Goal: Information Seeking & Learning: Learn about a topic

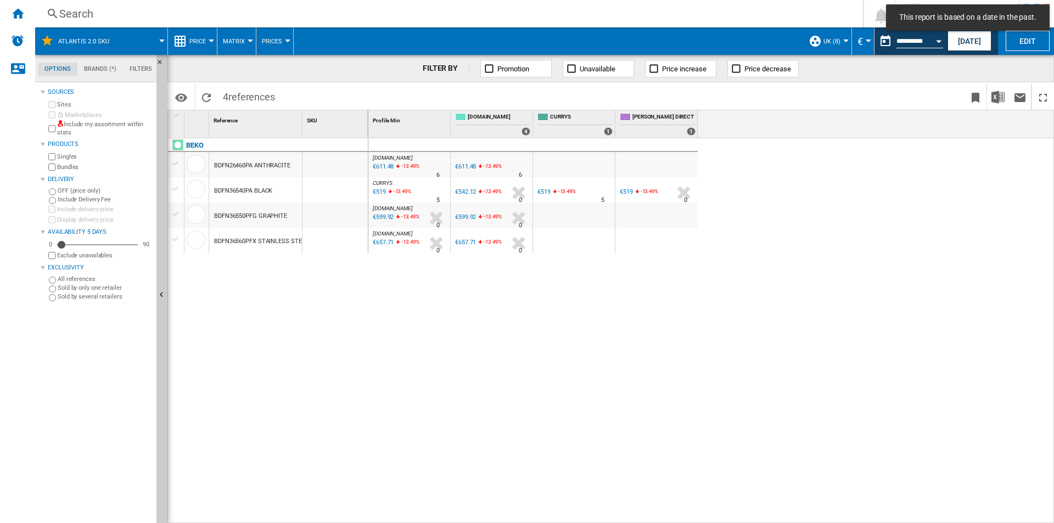
click at [839, 48] on button "UK (8)" at bounding box center [834, 40] width 23 height 27
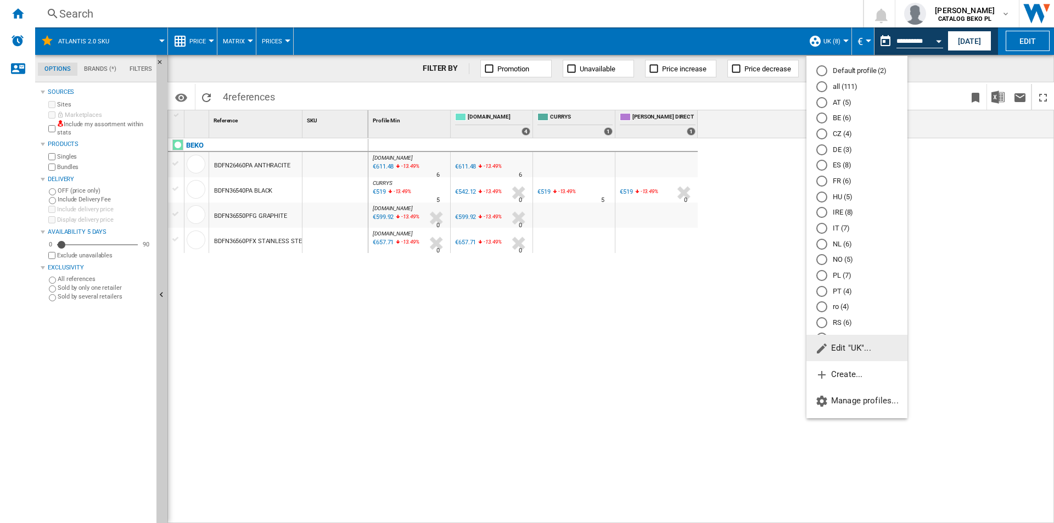
click at [833, 89] on md-radio-button "all (111)" at bounding box center [856, 87] width 81 height 10
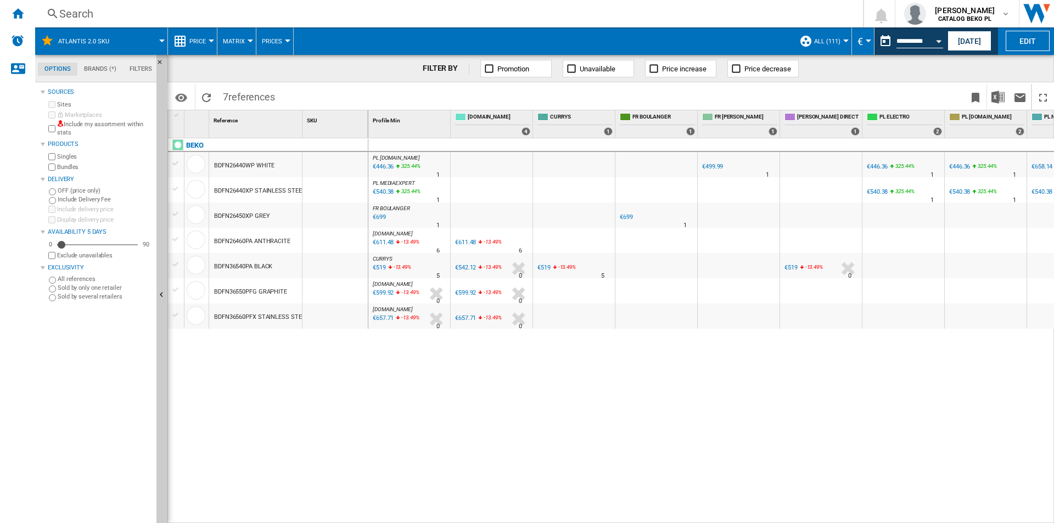
click at [799, 390] on div "PL [DOMAIN_NAME] : -1.0 % €446.36 325.44 % N/A 1 PL [DOMAIN_NAME] : -1.0 % €499…" at bounding box center [711, 330] width 686 height 385
click at [4, 11] on div "Home" at bounding box center [17, 13] width 35 height 27
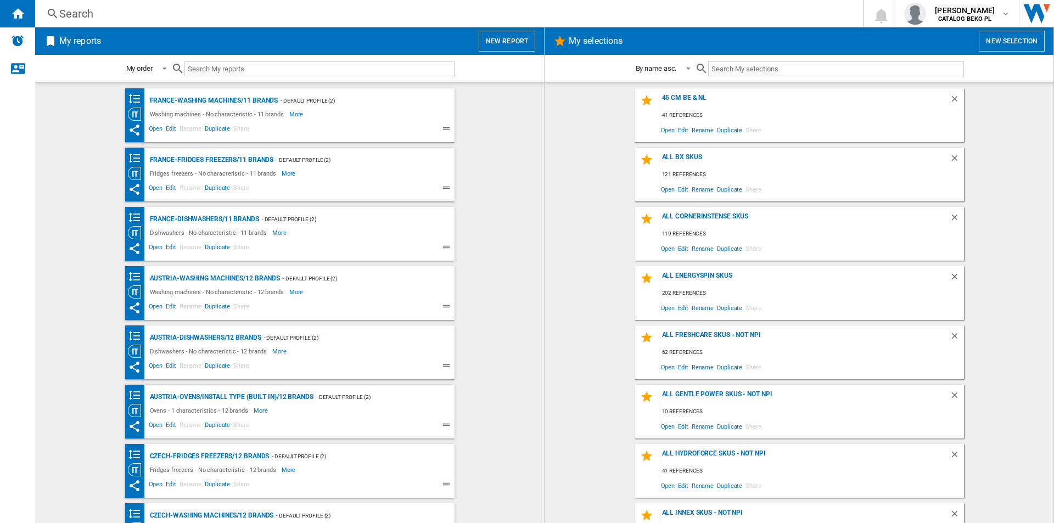
click at [529, 40] on button "New report" at bounding box center [507, 41] width 57 height 21
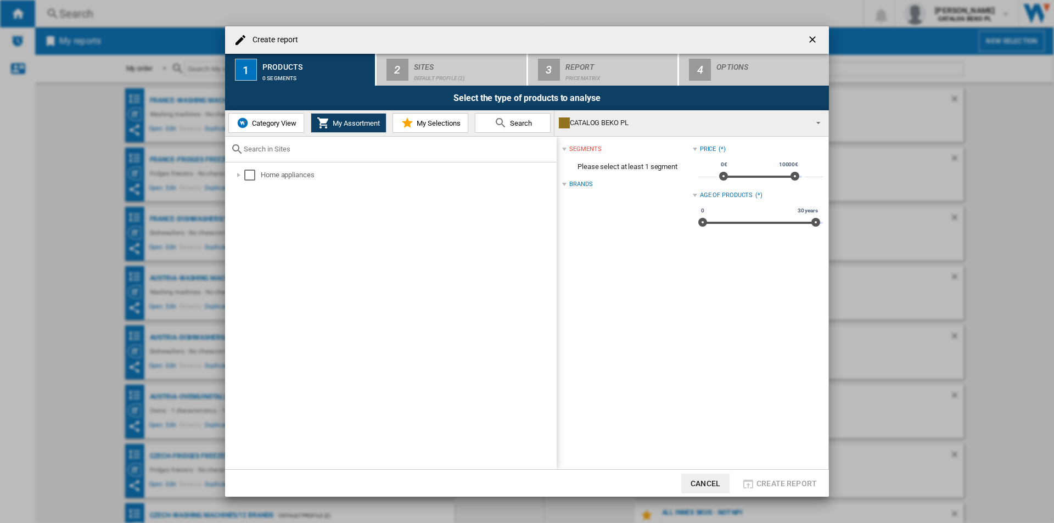
click at [423, 126] on span "My Selections" at bounding box center [437, 123] width 47 height 8
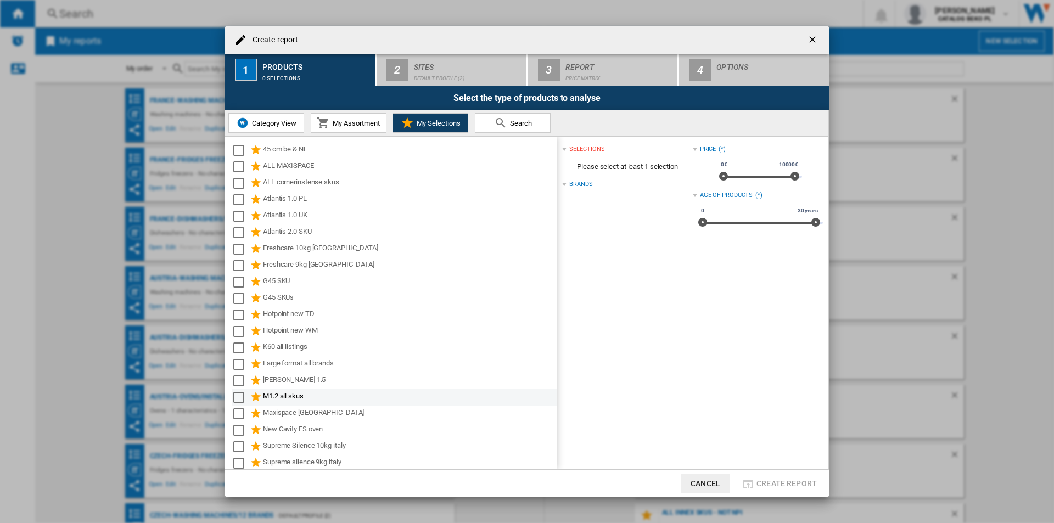
click at [243, 396] on div "Select" at bounding box center [238, 397] width 11 height 11
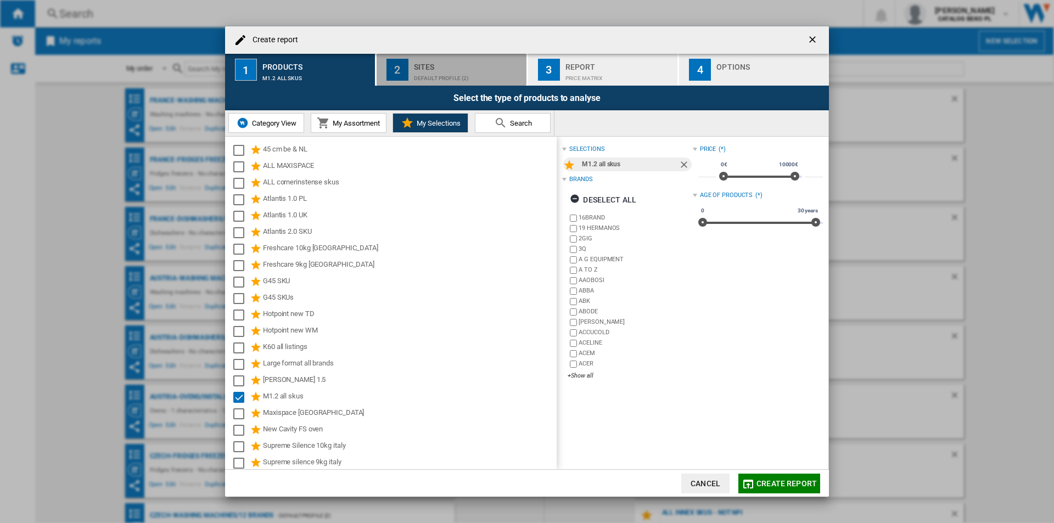
click at [451, 68] on div "Sites" at bounding box center [468, 64] width 108 height 12
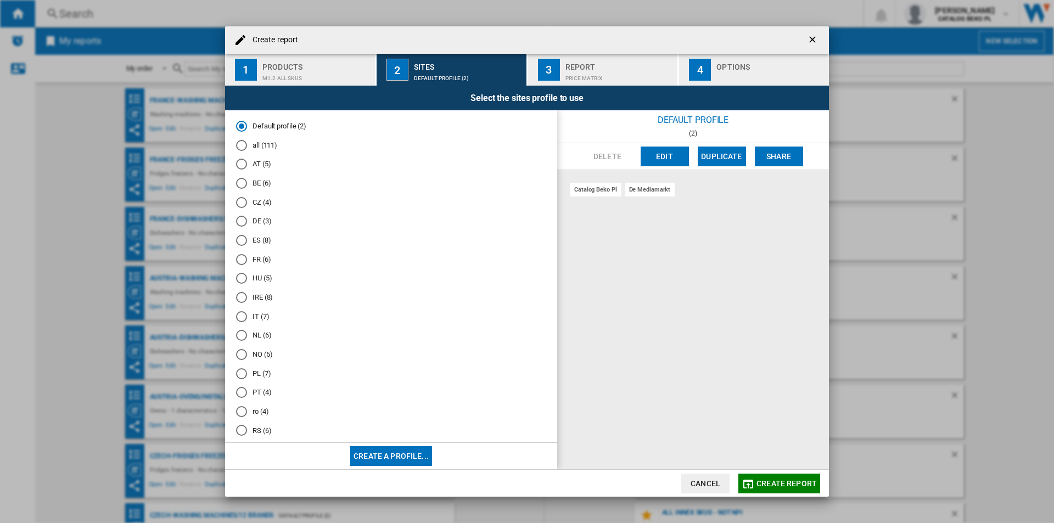
click at [260, 324] on md-radio-group "Default profile (2) all (111) AT (5) BE (6) CZ (4) DE (3) ES (8) FR (6) HU (5) …" at bounding box center [391, 301] width 310 height 361
click at [262, 333] on md-radio-button "NL (6)" at bounding box center [391, 335] width 310 height 10
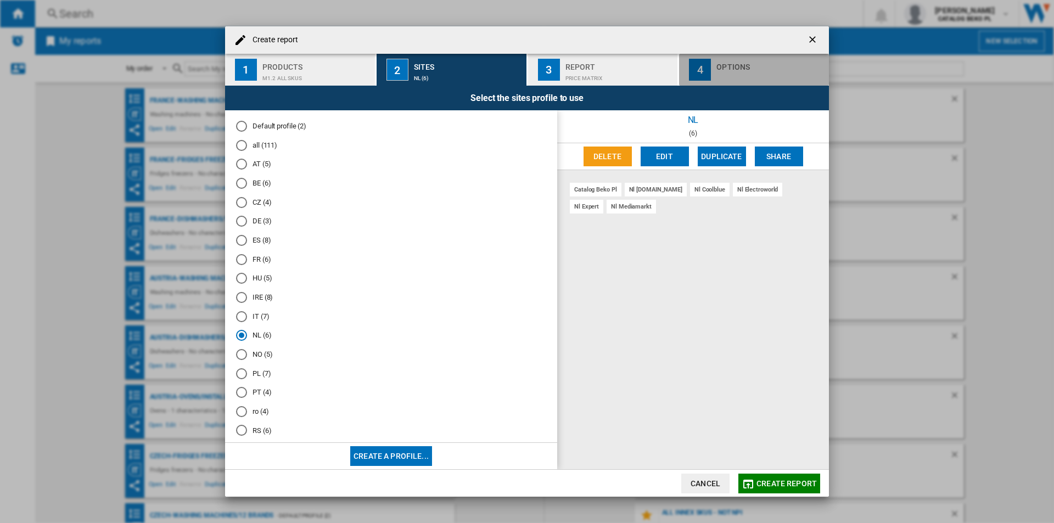
click at [762, 64] on div "Options" at bounding box center [770, 64] width 108 height 12
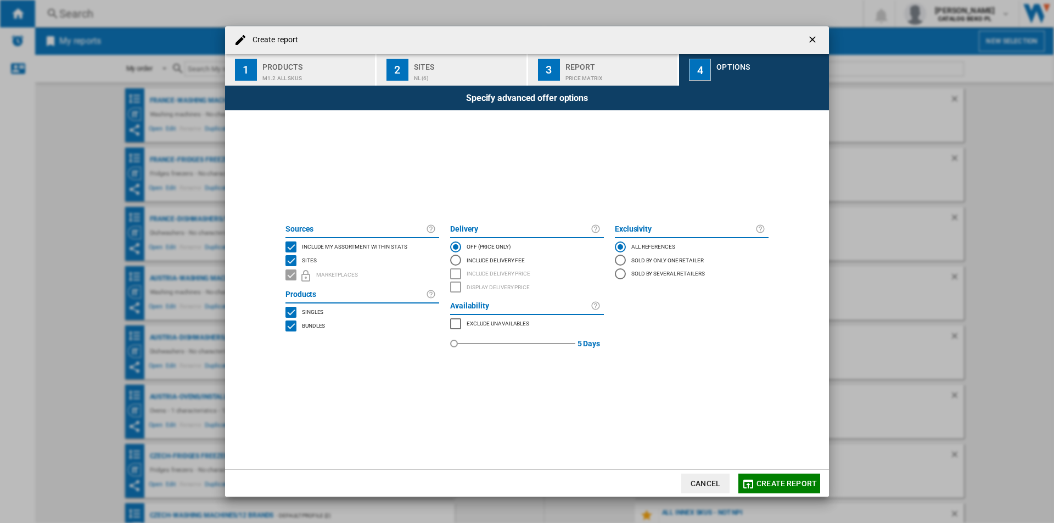
click at [368, 245] on span "Include my assortment within stats" at bounding box center [354, 246] width 105 height 8
click at [786, 475] on button "Create report" at bounding box center [779, 484] width 82 height 20
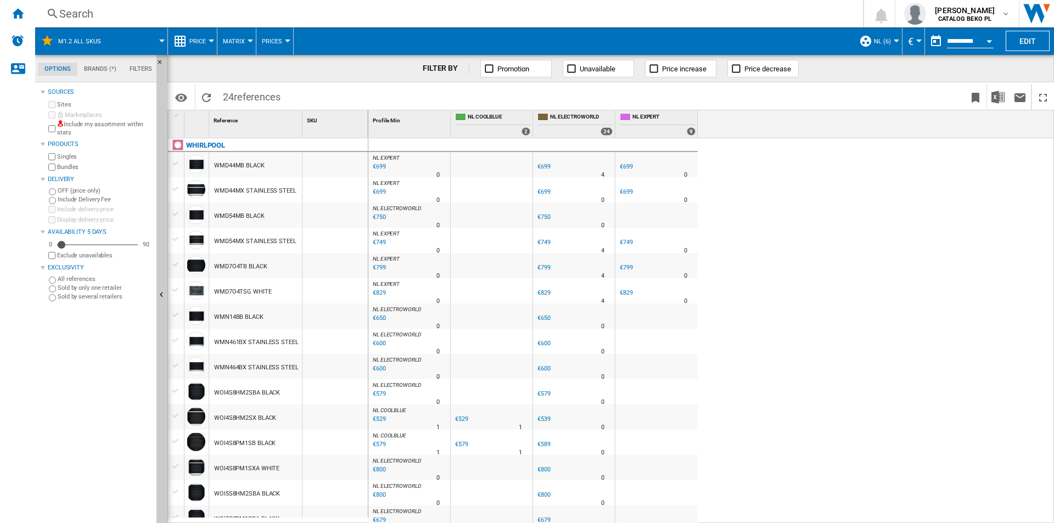
click at [201, 47] on button "Price" at bounding box center [200, 40] width 22 height 27
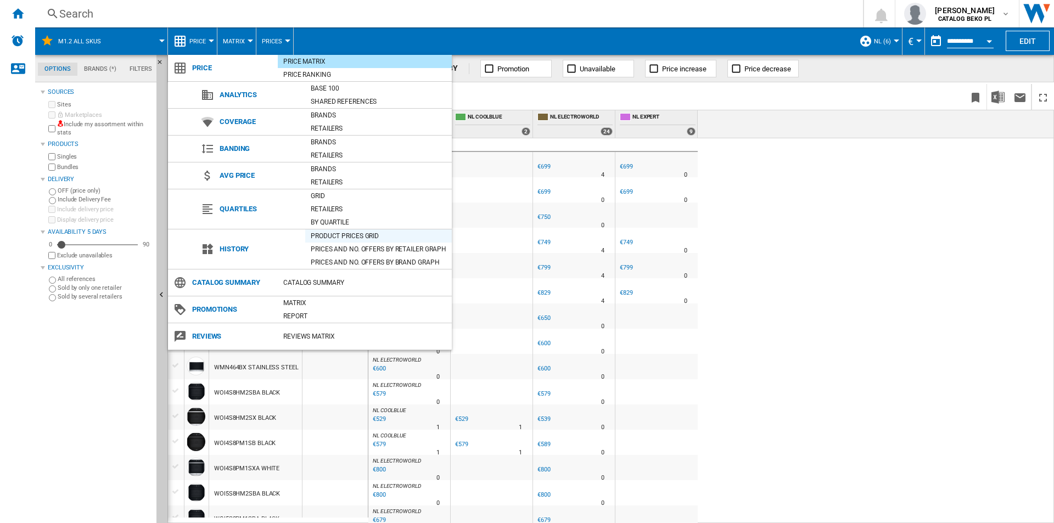
click at [325, 232] on div "Product prices grid" at bounding box center [378, 236] width 147 height 11
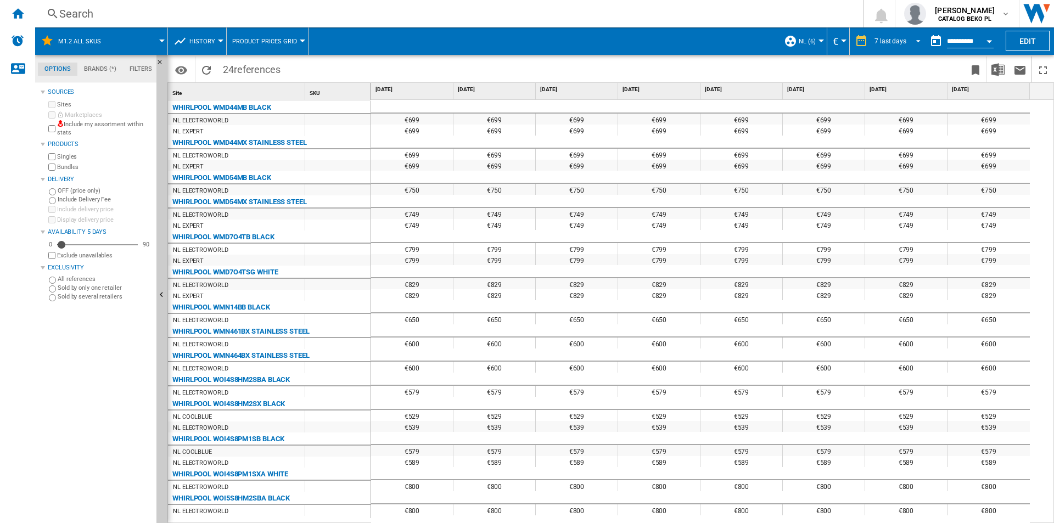
click at [899, 45] on md-select-value "7 last days" at bounding box center [899, 41] width 52 height 16
click at [884, 170] on div "32 last weeks" at bounding box center [893, 173] width 40 height 9
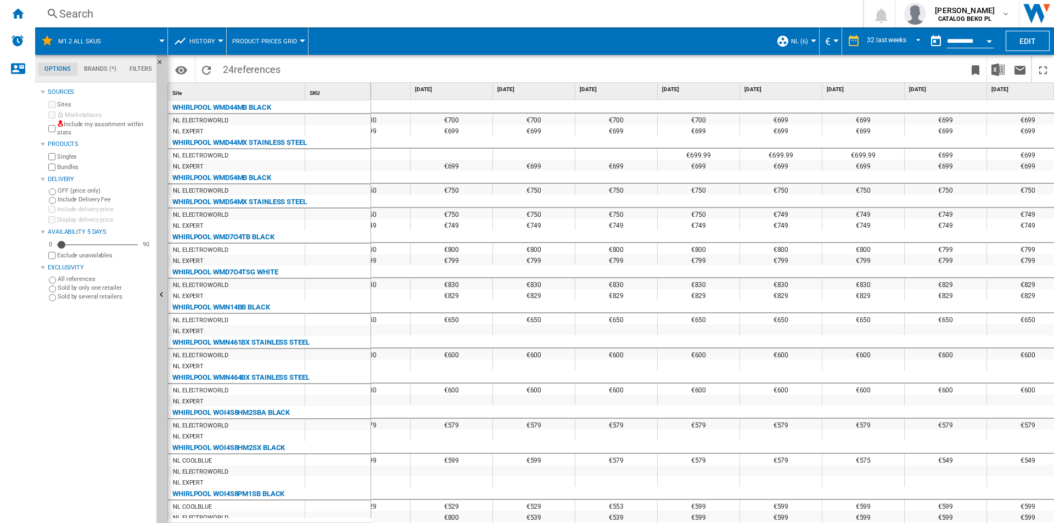
scroll to position [0, 1084]
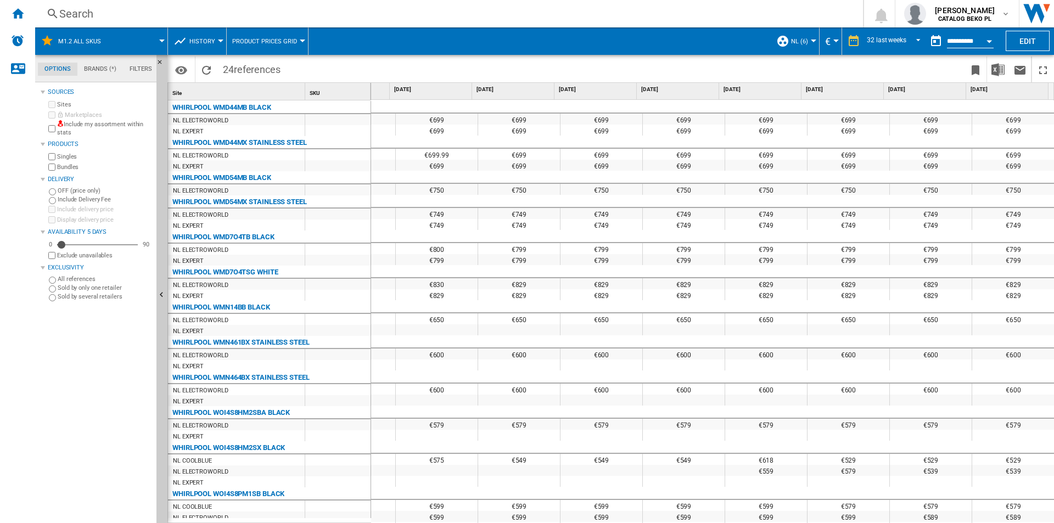
click at [139, 38] on span at bounding box center [139, 40] width 46 height 27
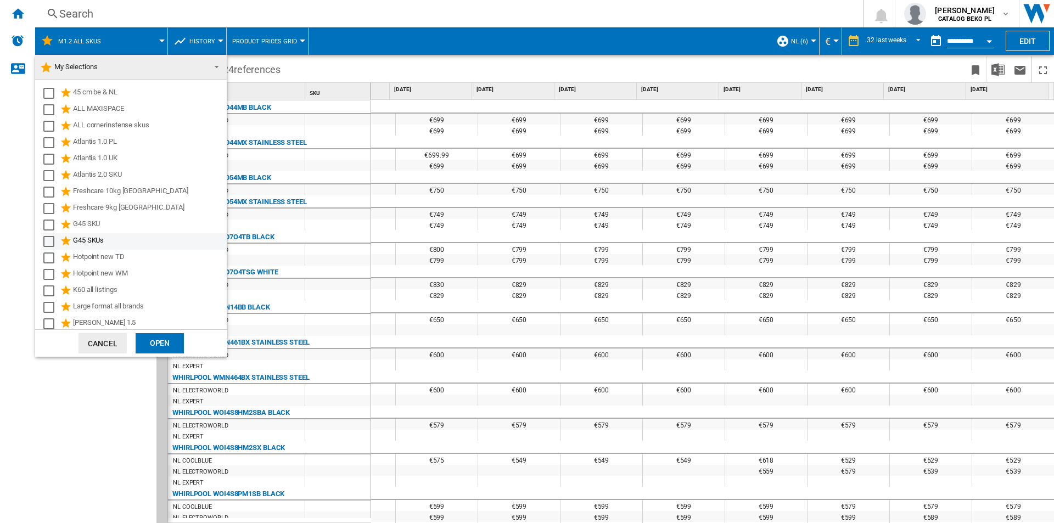
click at [93, 239] on div "G45 SKUs" at bounding box center [149, 241] width 152 height 13
click at [154, 352] on div "Open" at bounding box center [160, 343] width 48 height 20
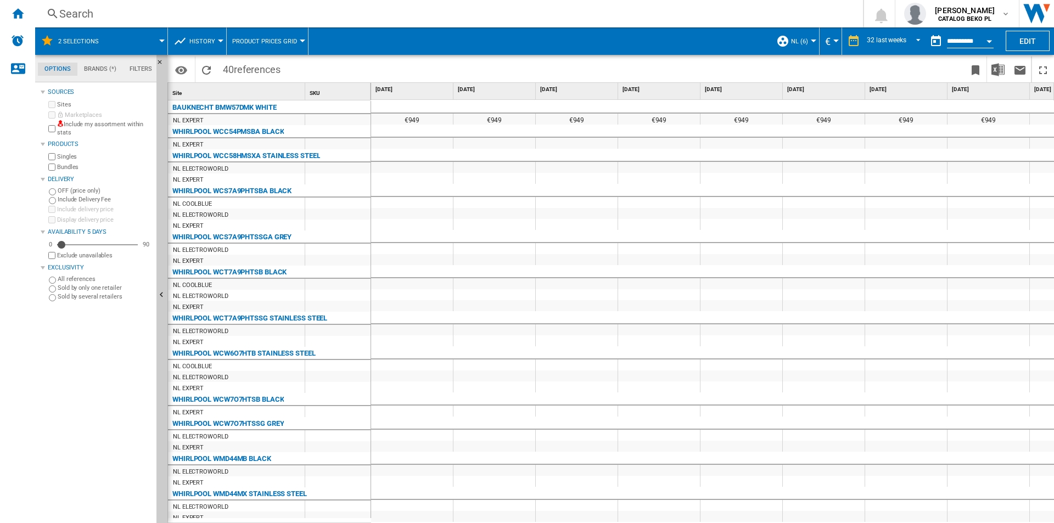
click at [159, 39] on span at bounding box center [138, 40] width 48 height 27
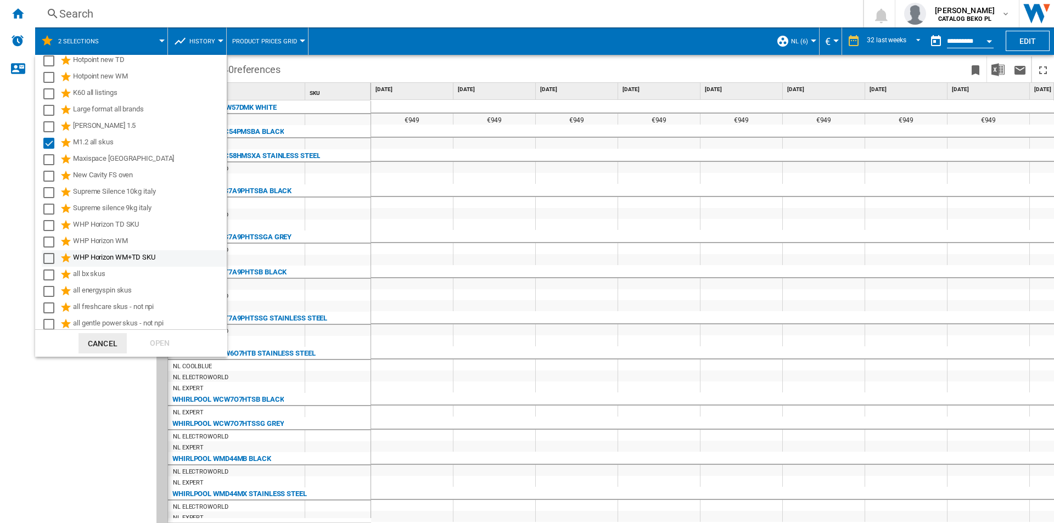
scroll to position [140, 0]
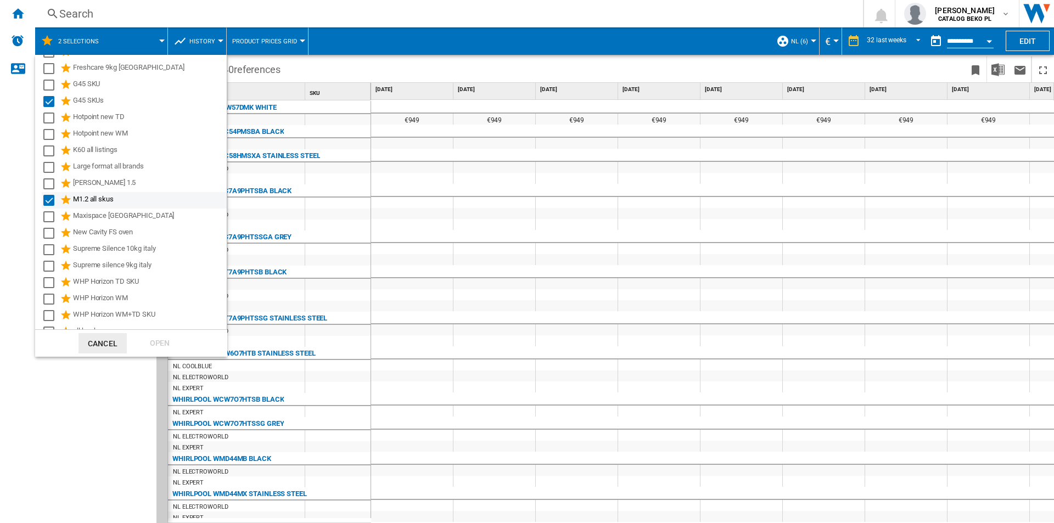
click at [44, 201] on div "Select" at bounding box center [48, 200] width 11 height 11
click at [148, 340] on div "Open" at bounding box center [160, 343] width 48 height 20
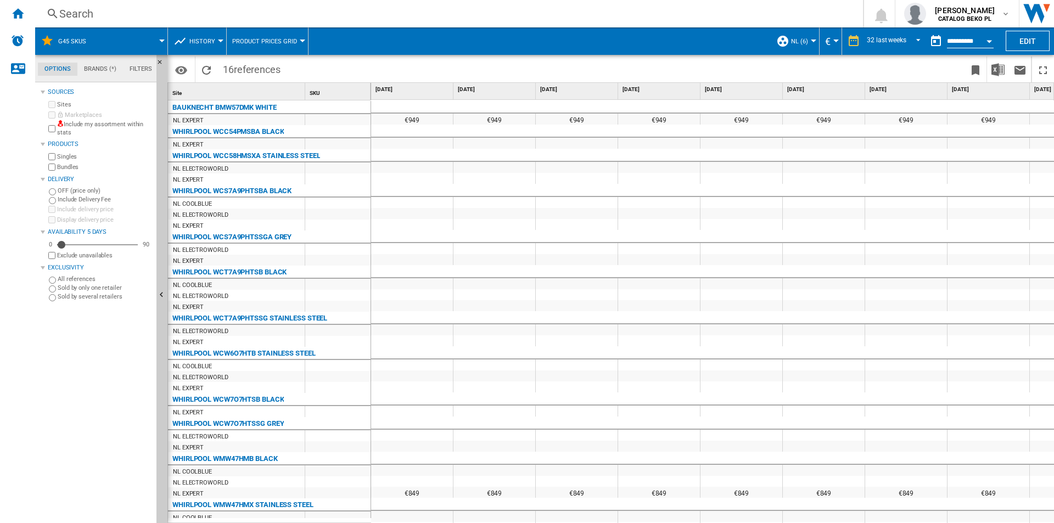
click at [159, 36] on span at bounding box center [132, 40] width 60 height 27
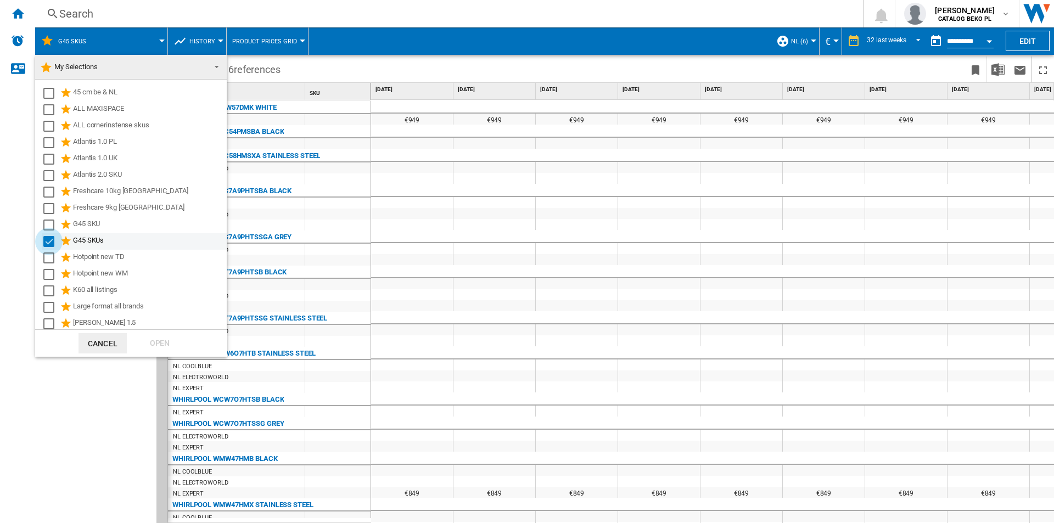
click at [50, 243] on div "Select" at bounding box center [48, 241] width 11 height 11
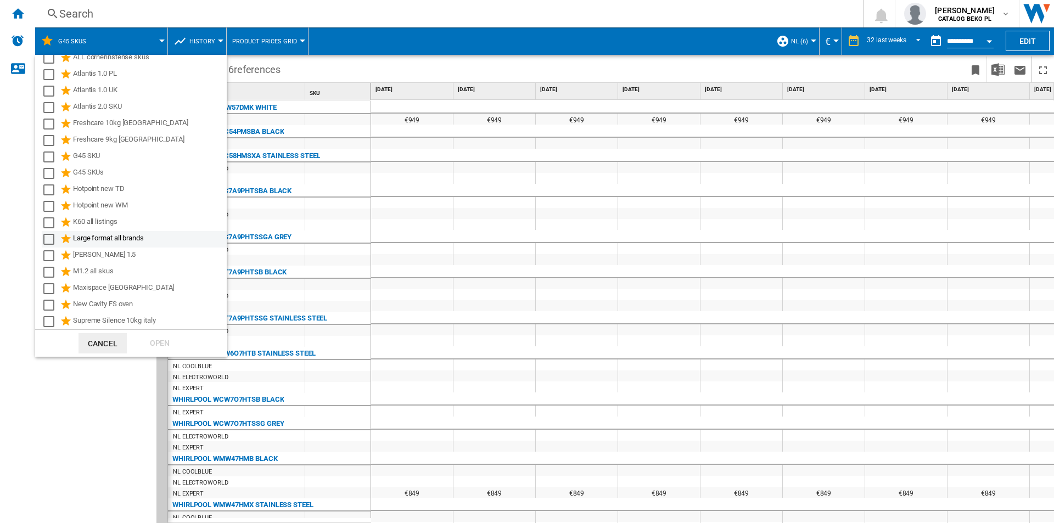
scroll to position [85, 0]
click at [118, 288] on div "New Cavity FS oven" at bounding box center [149, 288] width 152 height 13
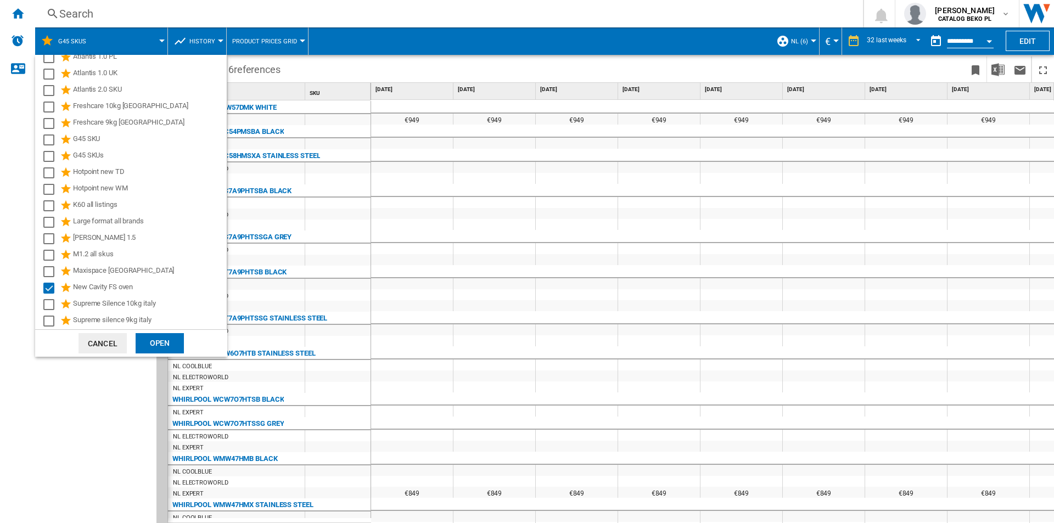
click at [172, 336] on div "Open" at bounding box center [160, 343] width 48 height 20
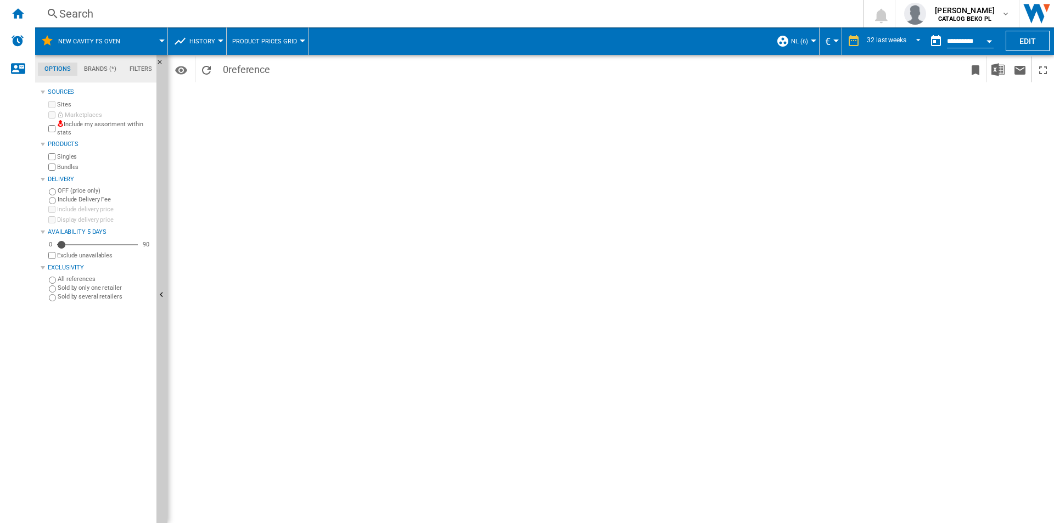
click at [131, 43] on div "New Cavity FS oven" at bounding box center [101, 40] width 121 height 27
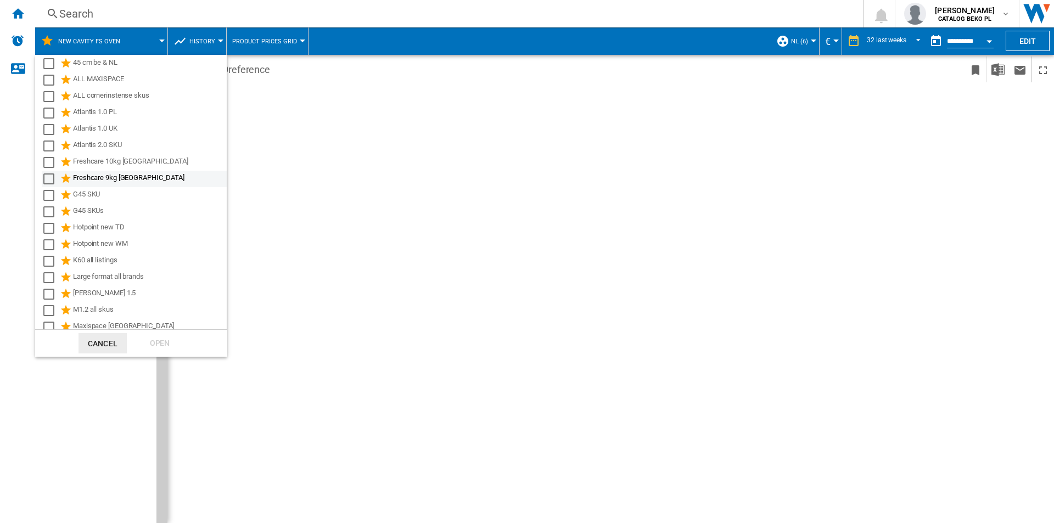
scroll to position [55, 0]
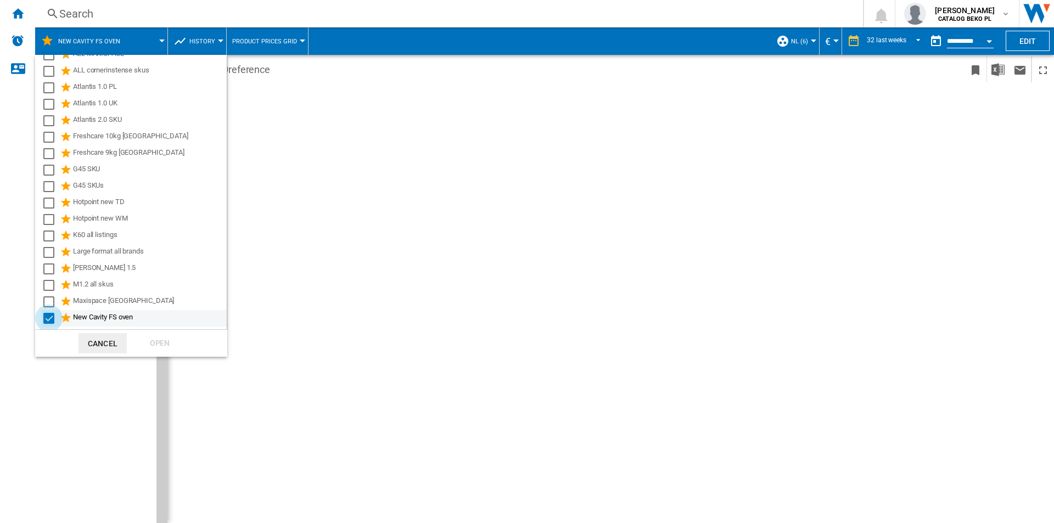
click at [47, 319] on div "Select" at bounding box center [48, 318] width 11 height 11
click at [83, 301] on div "Maxispace [GEOGRAPHIC_DATA]" at bounding box center [149, 301] width 152 height 13
click at [138, 337] on div "Open" at bounding box center [160, 343] width 48 height 20
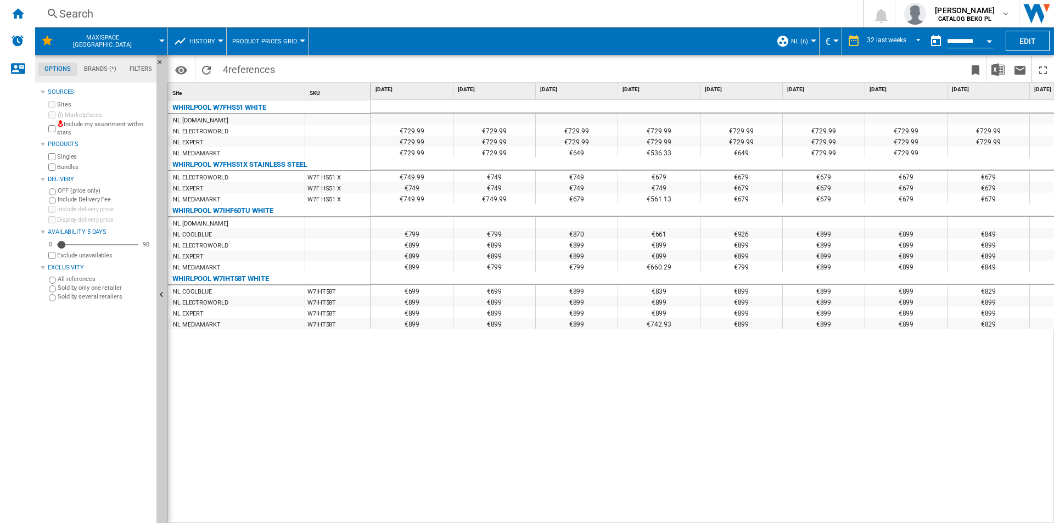
click at [162, 40] on span at bounding box center [162, 40] width 0 height 27
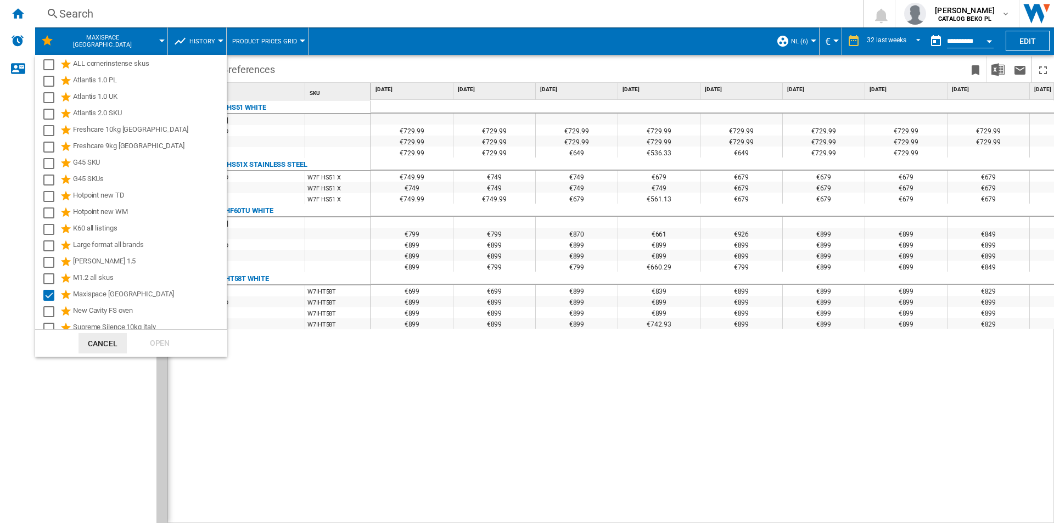
scroll to position [110, 0]
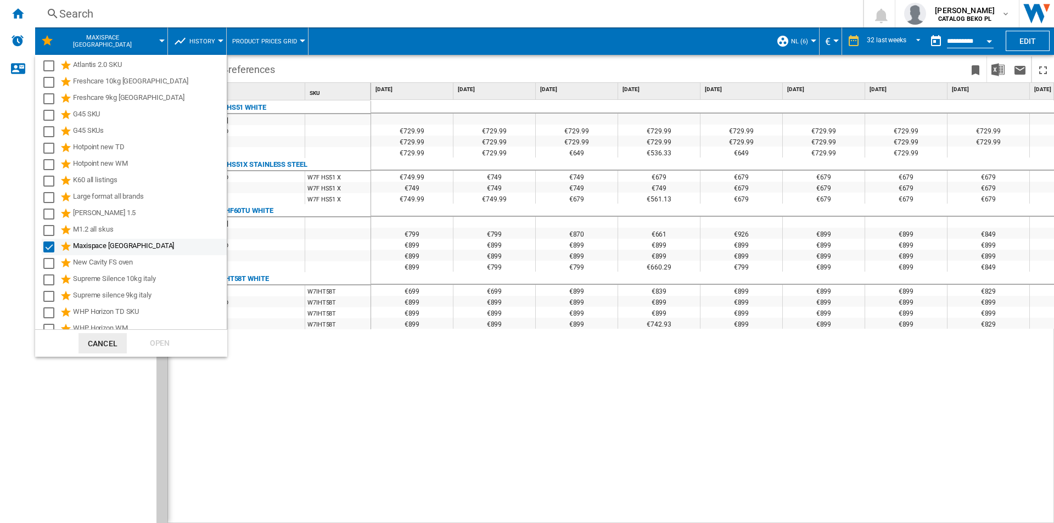
click at [81, 244] on div "Maxispace [GEOGRAPHIC_DATA]" at bounding box center [149, 246] width 152 height 13
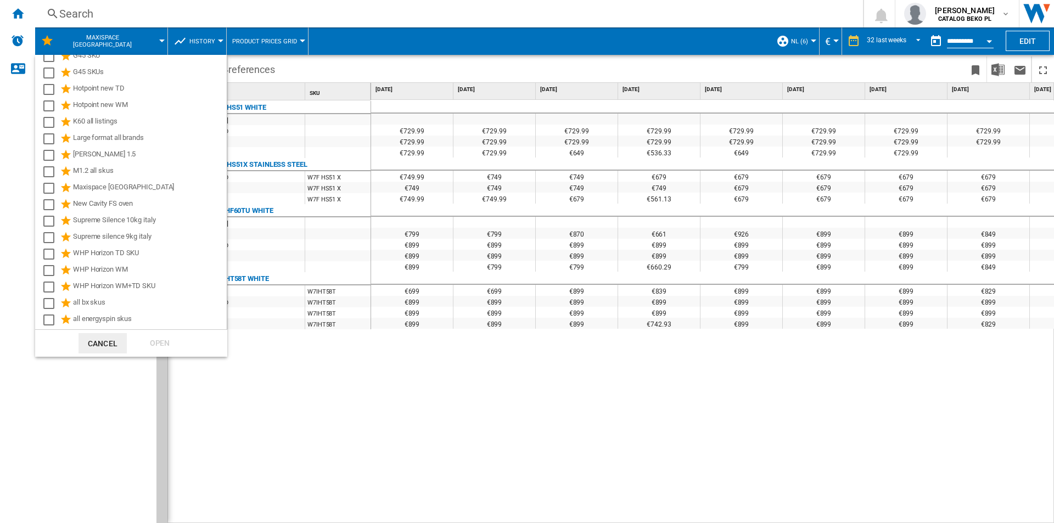
scroll to position [140, 0]
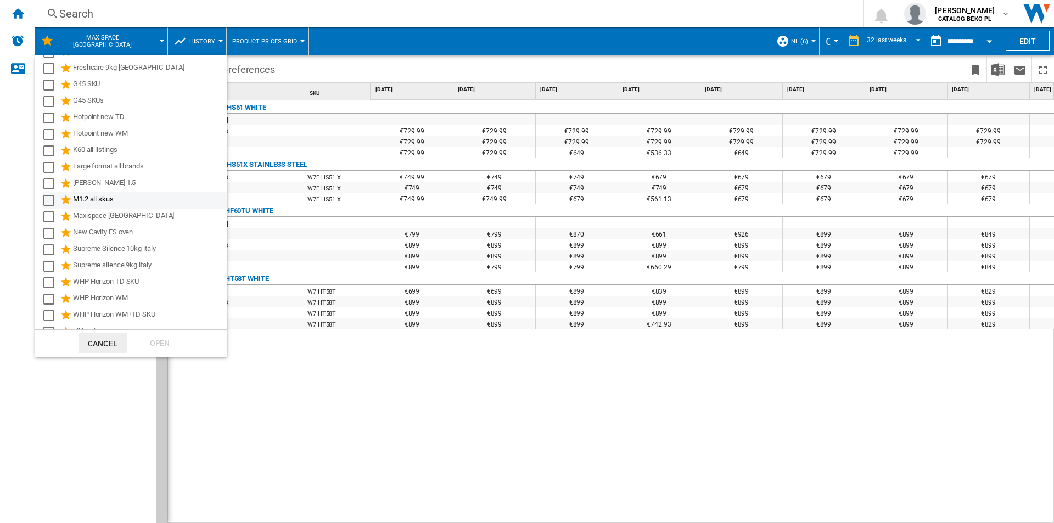
click at [99, 200] on div "M1.2 all skus" at bounding box center [149, 200] width 152 height 13
click at [146, 343] on div "Open" at bounding box center [160, 343] width 48 height 20
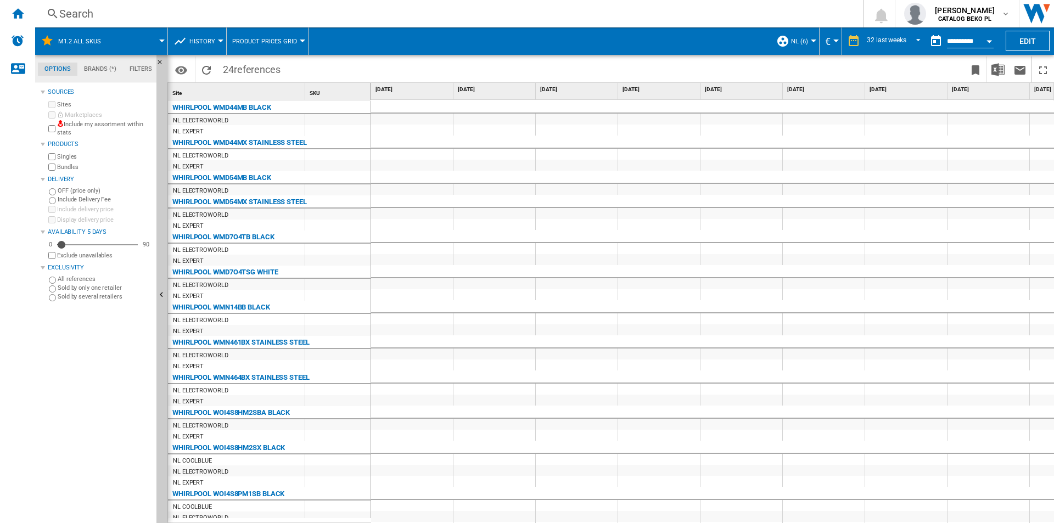
click at [801, 44] on span "NL (6)" at bounding box center [799, 41] width 17 height 7
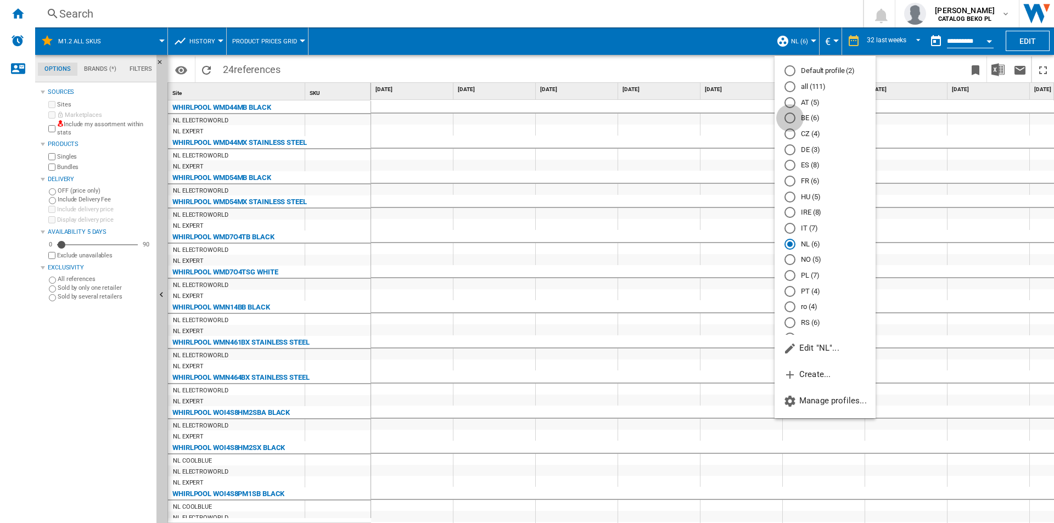
click at [793, 119] on div "BE (6)" at bounding box center [789, 118] width 11 height 11
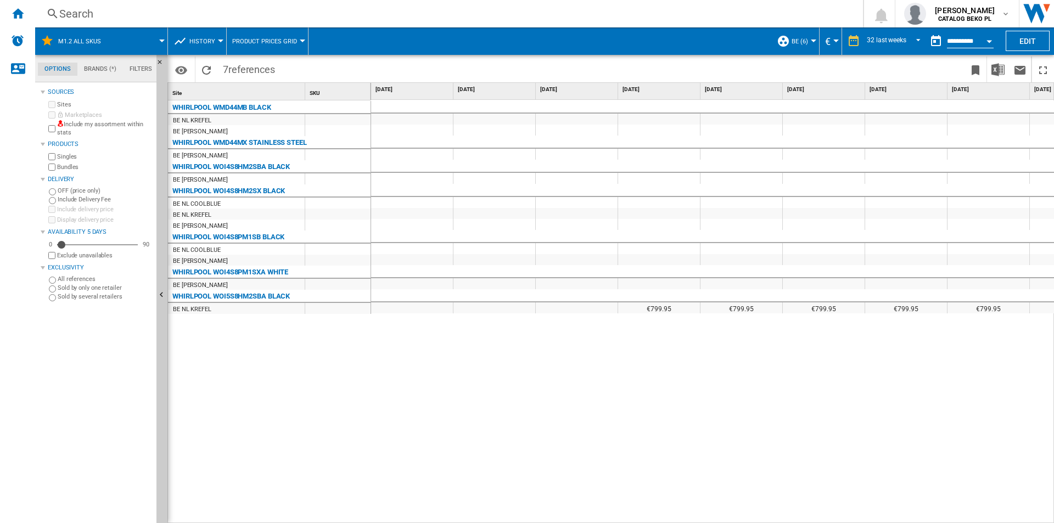
click at [153, 37] on span at bounding box center [139, 40] width 46 height 27
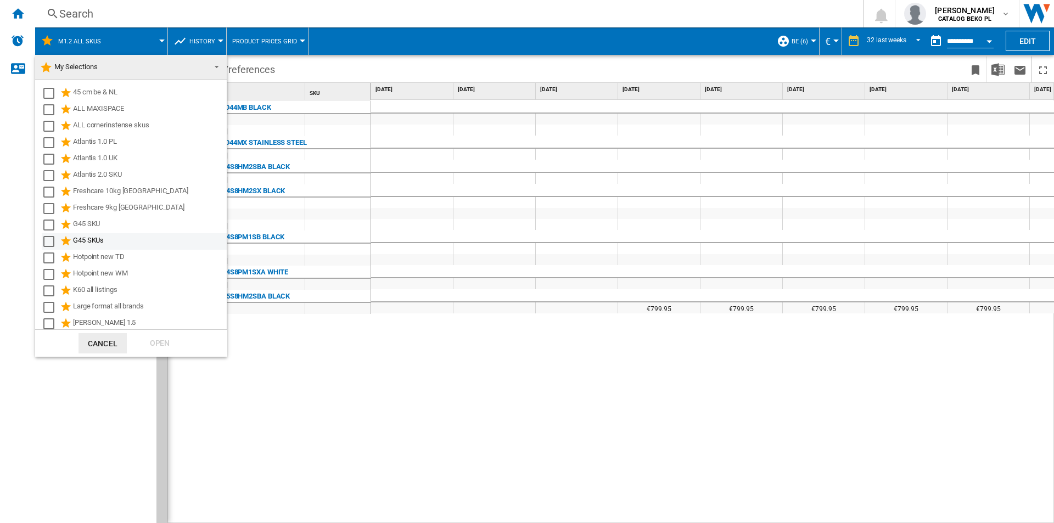
click at [79, 238] on div "G45 SKUs" at bounding box center [149, 241] width 152 height 13
click at [136, 336] on div "Open" at bounding box center [160, 343] width 48 height 20
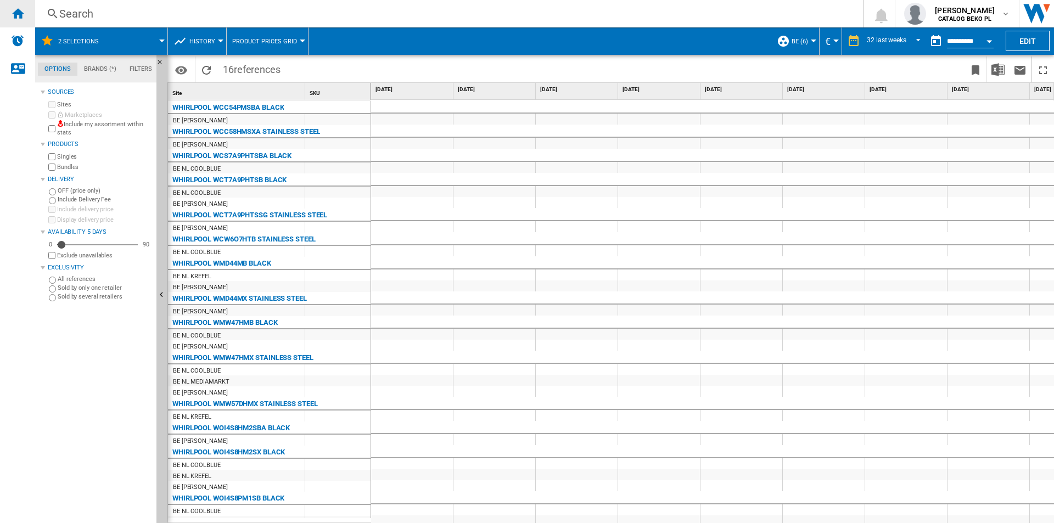
click at [4, 5] on div "Home" at bounding box center [17, 13] width 35 height 27
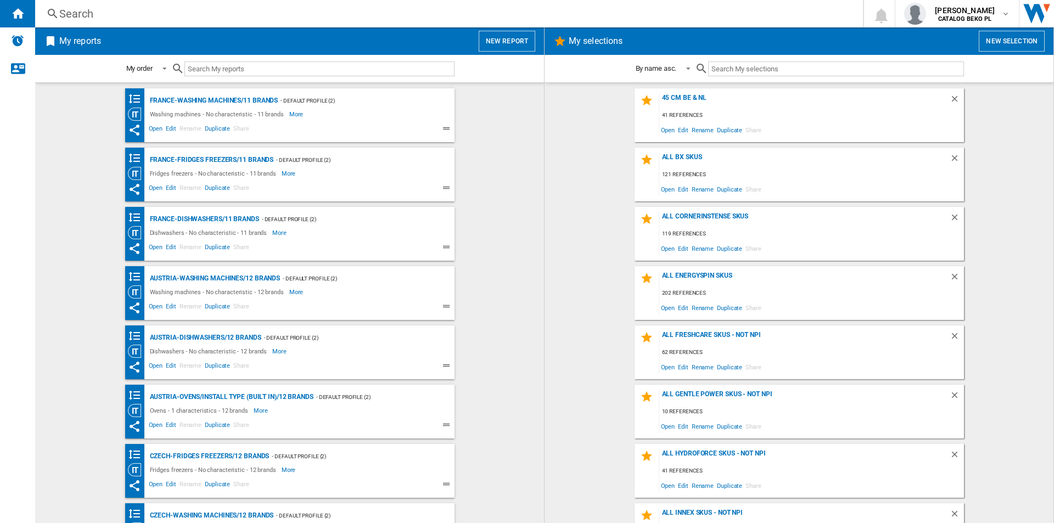
click at [508, 49] on button "New report" at bounding box center [507, 41] width 57 height 21
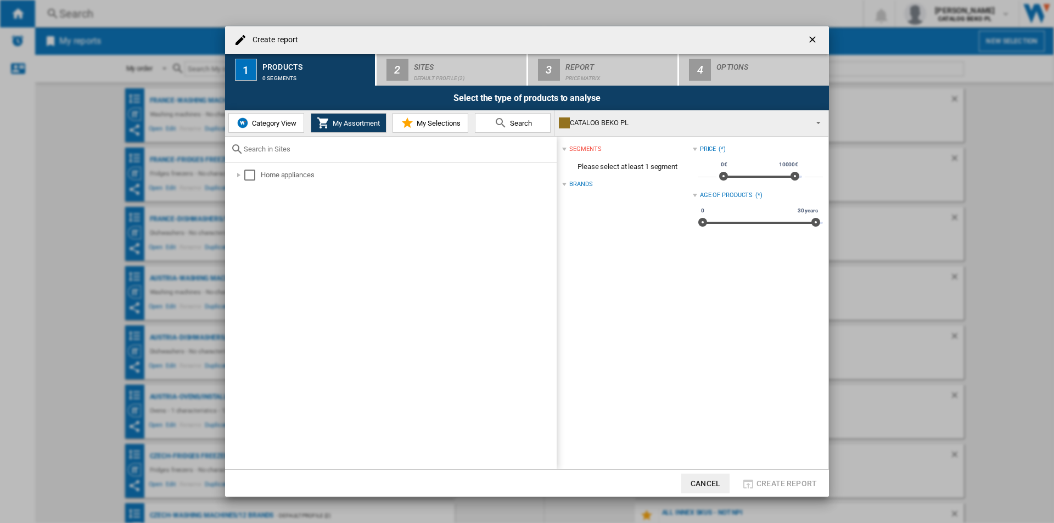
click at [426, 125] on span "My Selections" at bounding box center [437, 123] width 47 height 8
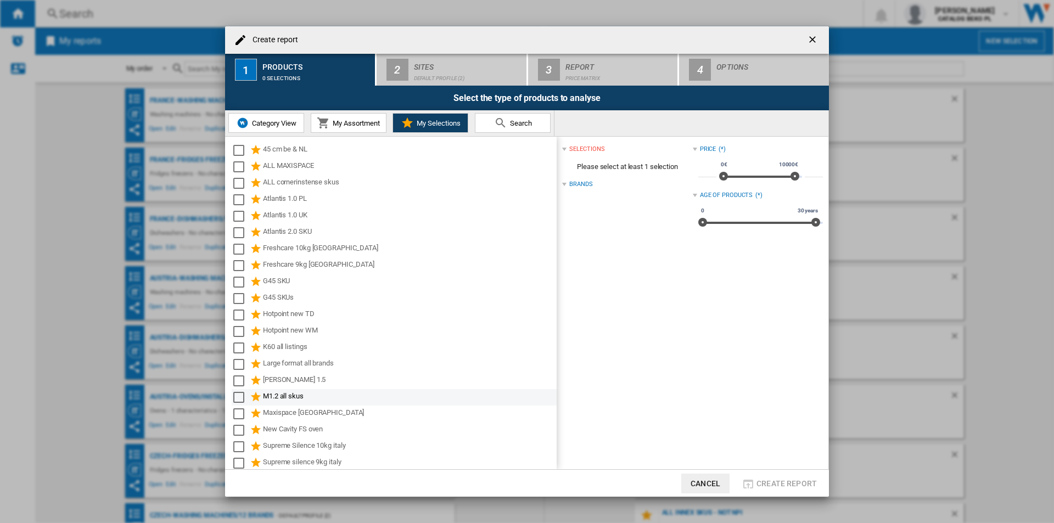
click at [236, 400] on div "Select" at bounding box center [238, 397] width 11 height 11
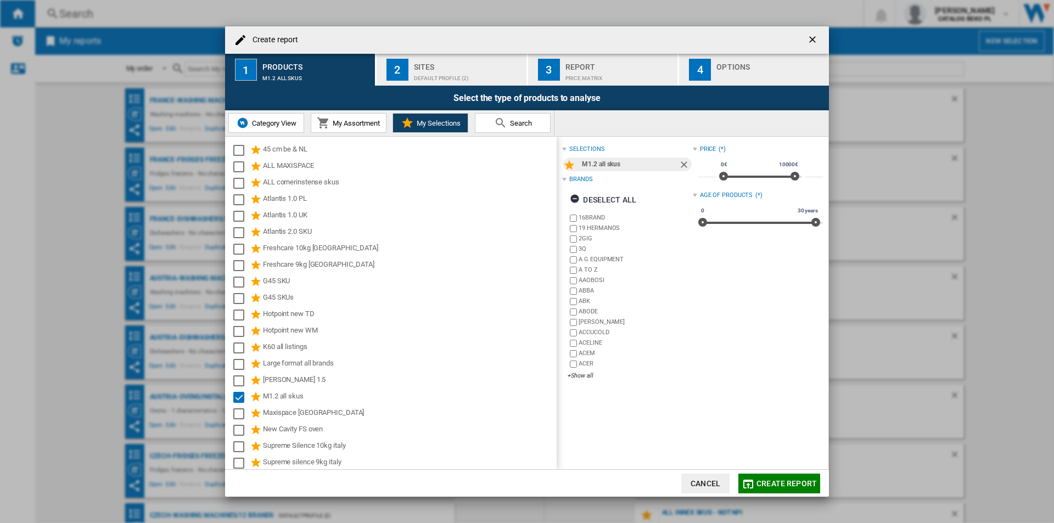
click at [469, 76] on div "Default profile (2)" at bounding box center [468, 76] width 108 height 12
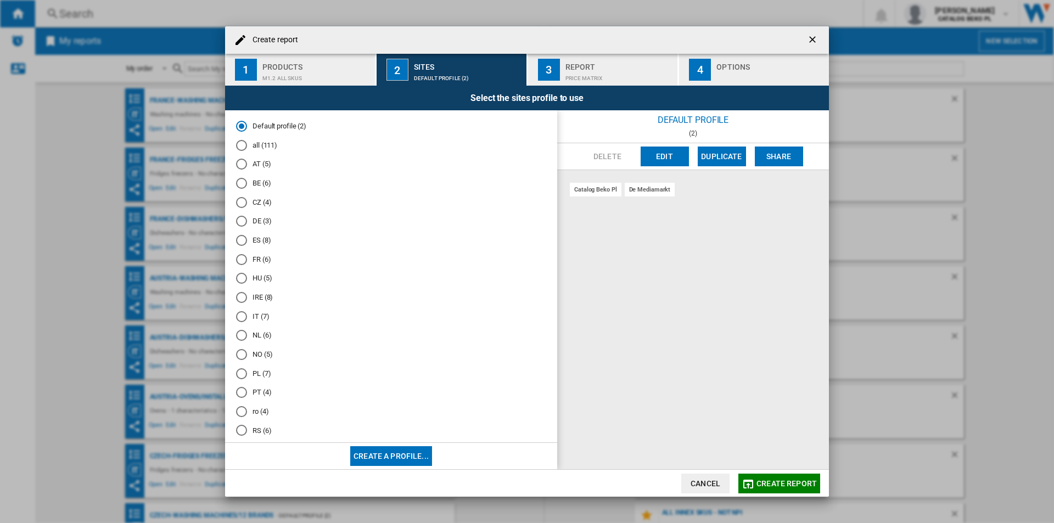
click at [253, 323] on md-radio-group "Default profile (2) all (111) AT (5) BE (6) CZ (4) DE (3) ES (8) FR (6) HU (5) …" at bounding box center [391, 301] width 310 height 361
click at [257, 319] on md-radio-button "IT (7)" at bounding box center [391, 316] width 310 height 10
click at [676, 71] on button "3 Report Price Matrix" at bounding box center [603, 70] width 151 height 32
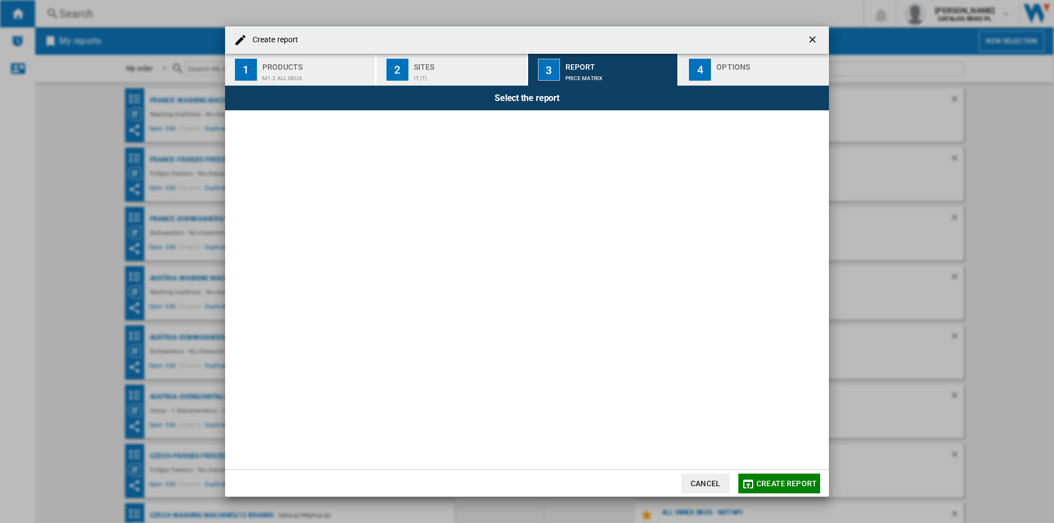
click at [712, 69] on button "4 Options" at bounding box center [754, 70] width 150 height 32
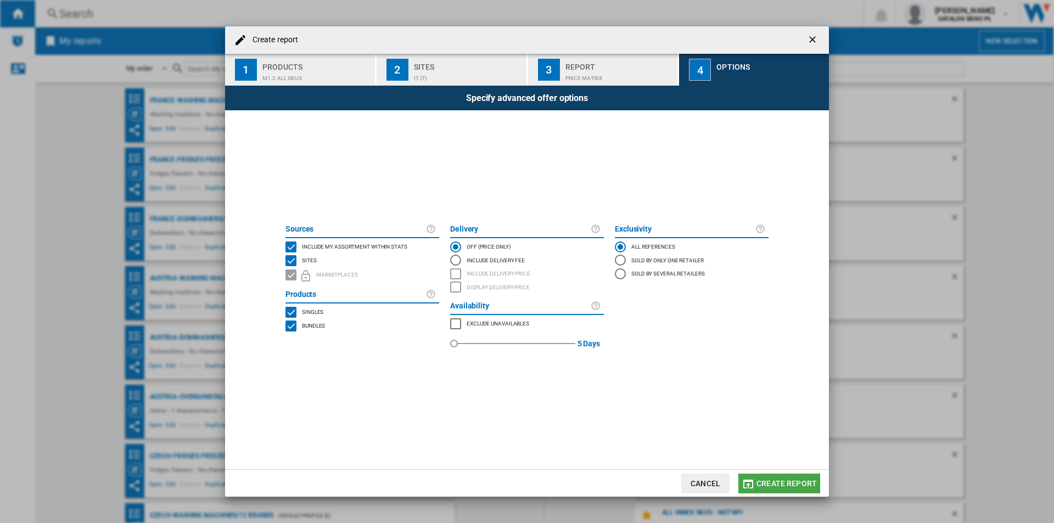
click at [761, 480] on span "Create report" at bounding box center [786, 483] width 60 height 9
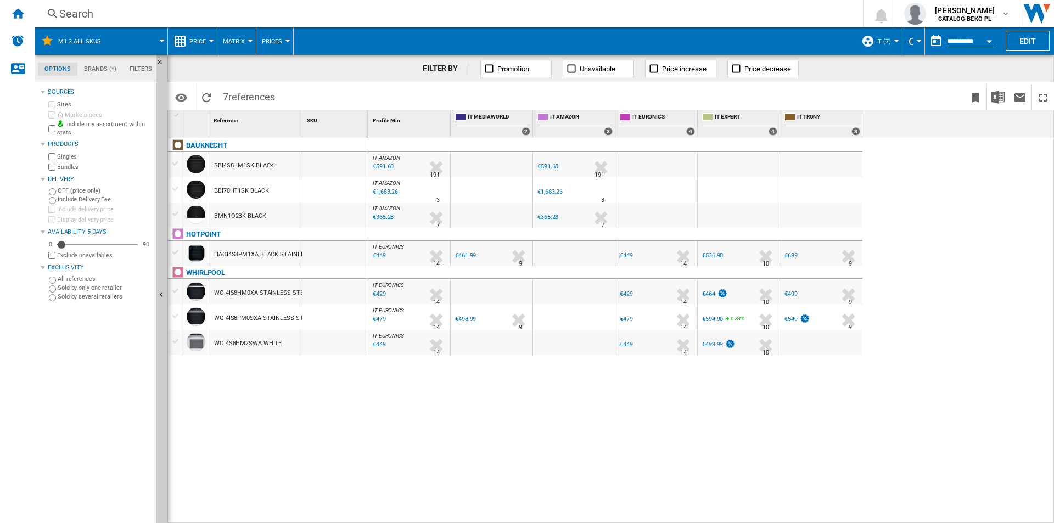
click at [150, 47] on span at bounding box center [139, 40] width 46 height 27
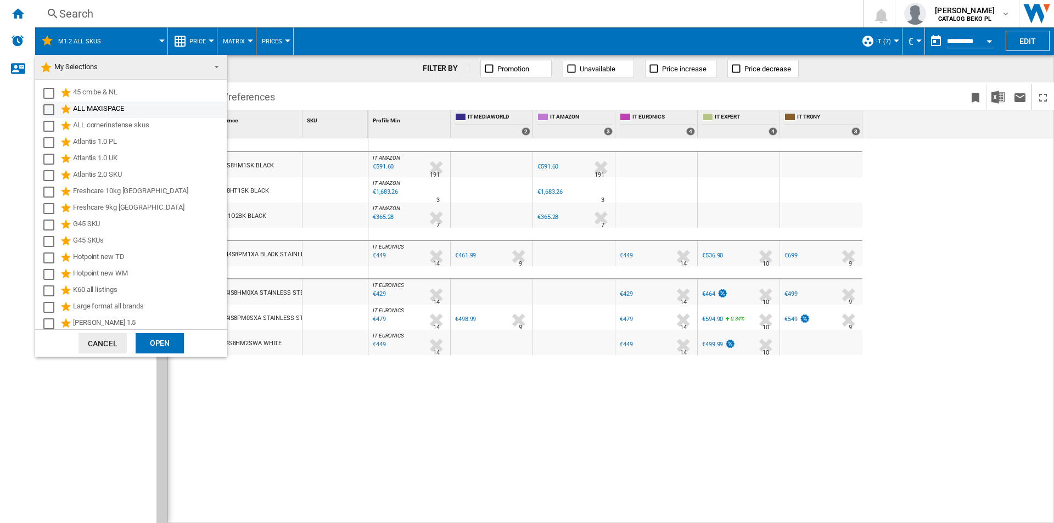
click at [155, 115] on div "ALL MAXISPACE" at bounding box center [149, 109] width 152 height 13
click at [106, 350] on button "Cancel" at bounding box center [102, 343] width 48 height 20
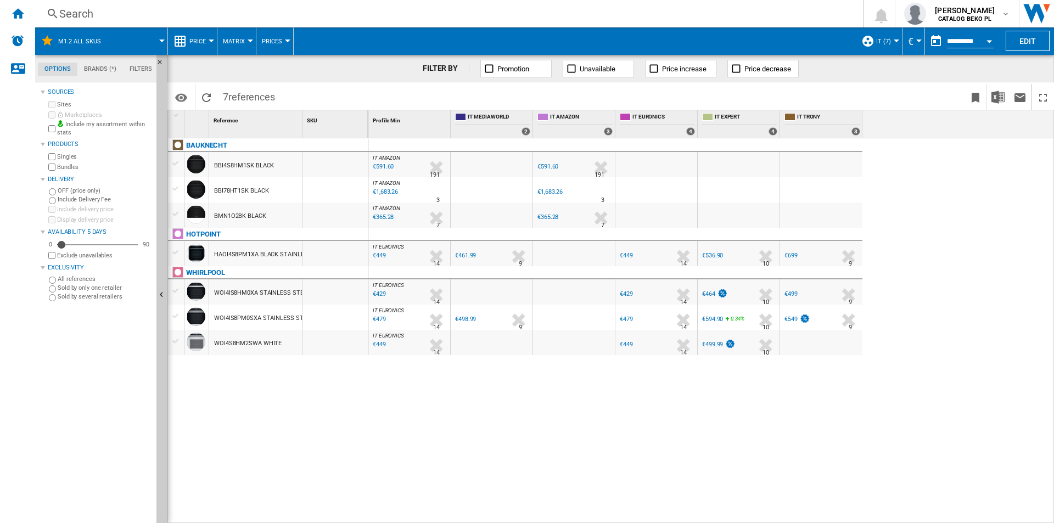
click at [142, 55] on md-tabs-canvas "Options Brands (*) Filters Options Brands (*) Filters" at bounding box center [101, 68] width 132 height 27
click at [291, 71] on div "FILTER BY Promotion Unavailable Price increase Price decrease" at bounding box center [610, 68] width 886 height 27
click at [166, 32] on md-menu "M1.2 all skus" at bounding box center [101, 40] width 133 height 27
click at [218, 85] on div "Identifiers SKU - Stock Keeping Unit EAN - European Article Numbering Show SKU'…" at bounding box center [610, 95] width 886 height 27
click at [222, 42] on md-menu "Matrix Matrix Ranking" at bounding box center [236, 40] width 39 height 27
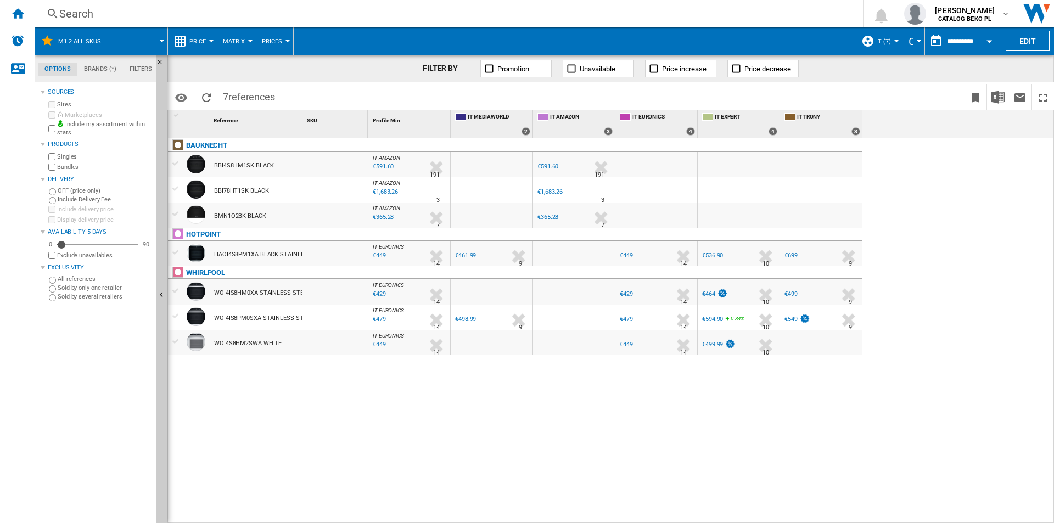
drag, startPoint x: 236, startPoint y: 192, endPoint x: 239, endPoint y: 187, distance: 5.9
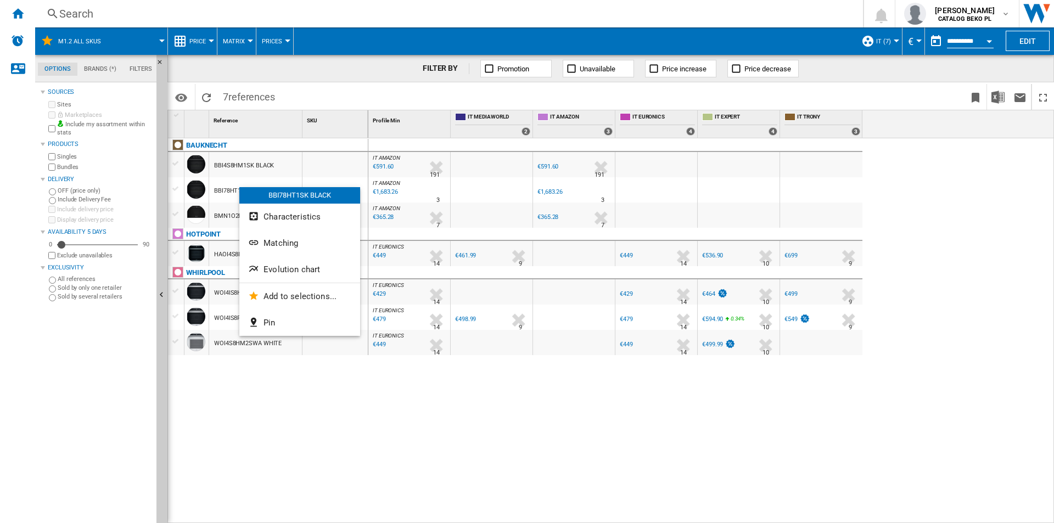
click at [355, 419] on div at bounding box center [527, 261] width 1054 height 523
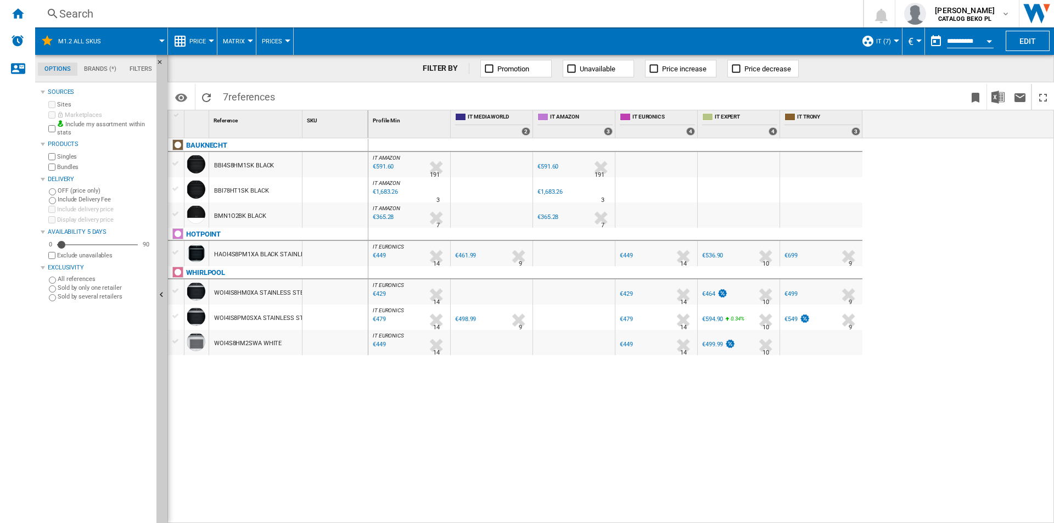
drag, startPoint x: 357, startPoint y: 391, endPoint x: 360, endPoint y: 381, distance: 10.3
drag, startPoint x: 360, startPoint y: 381, endPoint x: 413, endPoint y: 452, distance: 88.6
click at [413, 452] on div "IT AMAZON : IT AMAZON -1.0 % €591.60 % N/A 191 IT AMAZON : IT AMAZON IT AMAZON …" at bounding box center [711, 330] width 686 height 385
drag, startPoint x: 408, startPoint y: 418, endPoint x: 356, endPoint y: 119, distance: 303.6
click at [356, 119] on div "1 Reference 1 SKU 1 BAUKNECHT BBI4S8HM1SK BLACK BBI78HT1SK BLACK BMN1O2BK BLACK…" at bounding box center [610, 316] width 885 height 412
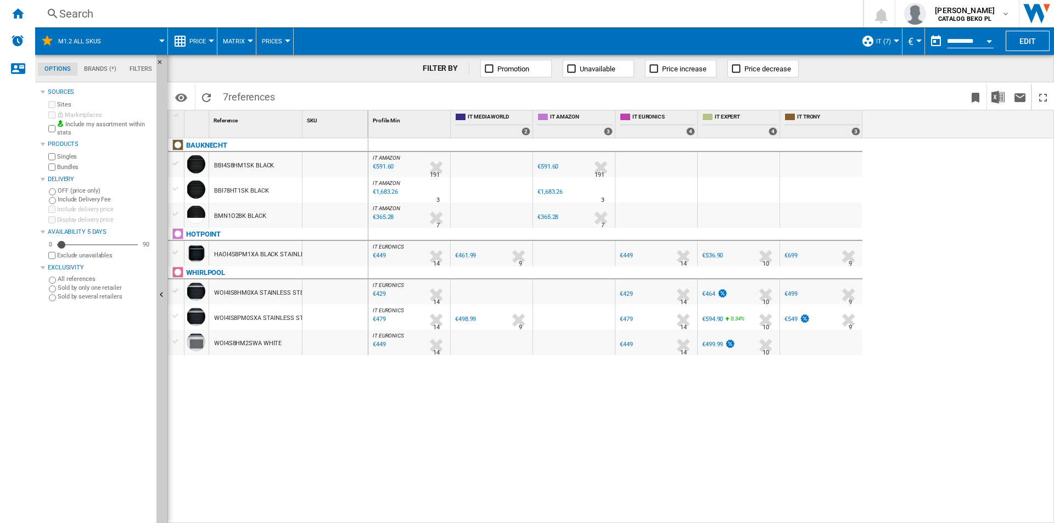
click at [351, 132] on div "SKU 1" at bounding box center [335, 123] width 66 height 27
drag, startPoint x: 351, startPoint y: 132, endPoint x: 357, endPoint y: 132, distance: 5.5
click at [357, 132] on div "SKU 1" at bounding box center [335, 123] width 66 height 27
click at [23, 13] on ng-md-icon "Home" at bounding box center [17, 13] width 13 height 13
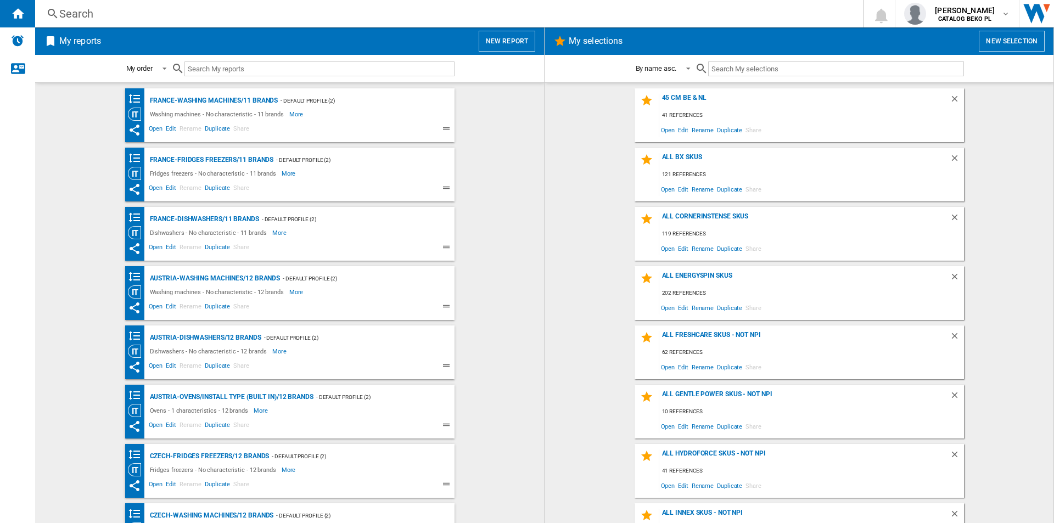
click at [448, 523] on div "Czech-Washing machines/12 brands - Default profile (2) Washing machines - No ch…" at bounding box center [302, 530] width 305 height 43
click at [487, 49] on button "New report" at bounding box center [507, 41] width 57 height 21
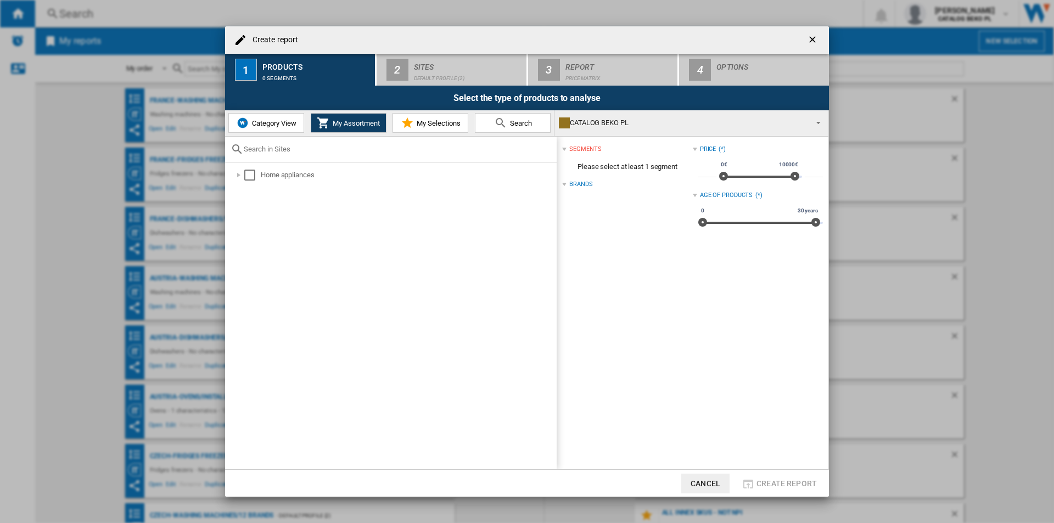
click at [424, 125] on span "My Selections" at bounding box center [437, 123] width 47 height 8
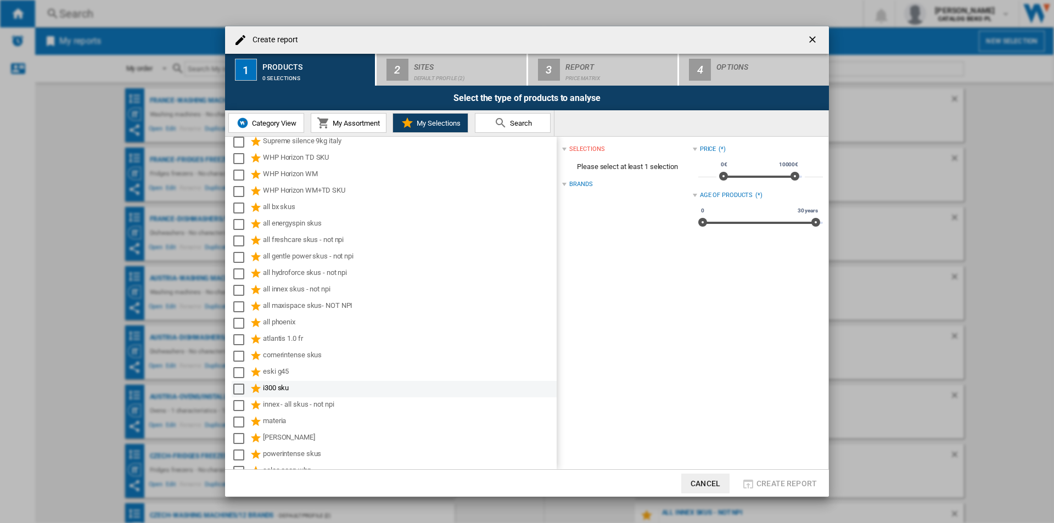
scroll to position [331, 0]
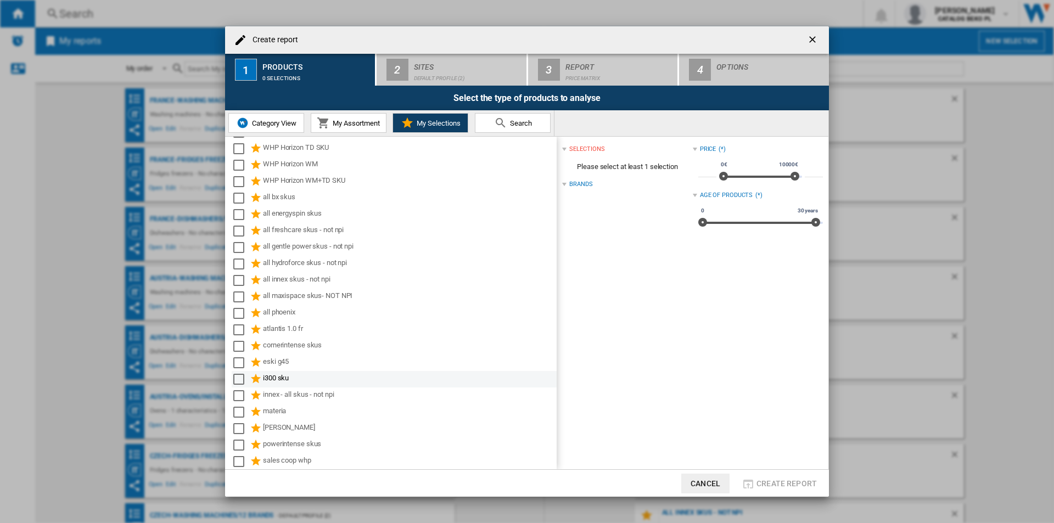
click at [339, 373] on div "i300 sku" at bounding box center [409, 379] width 292 height 13
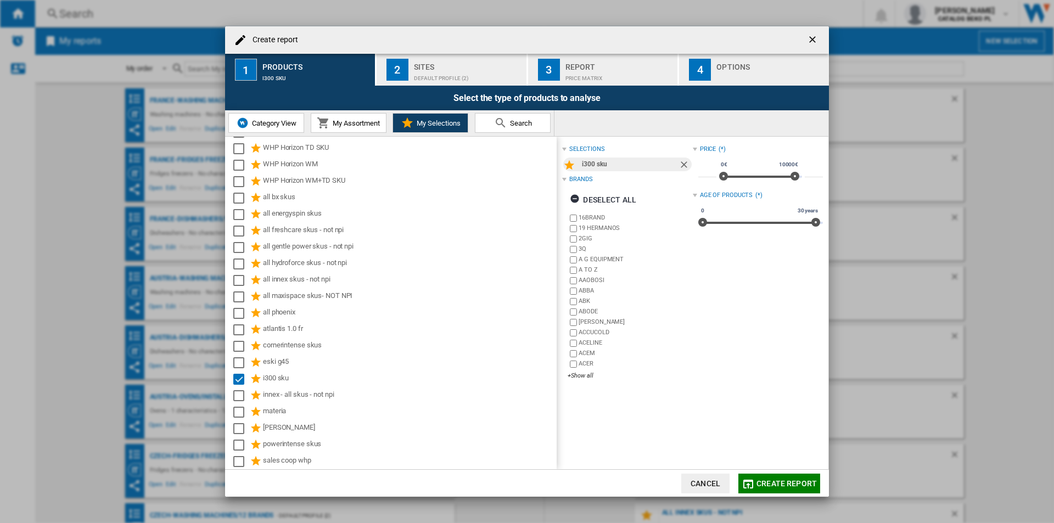
click at [430, 85] on button "2 Sites Default profile (2)" at bounding box center [452, 70] width 151 height 32
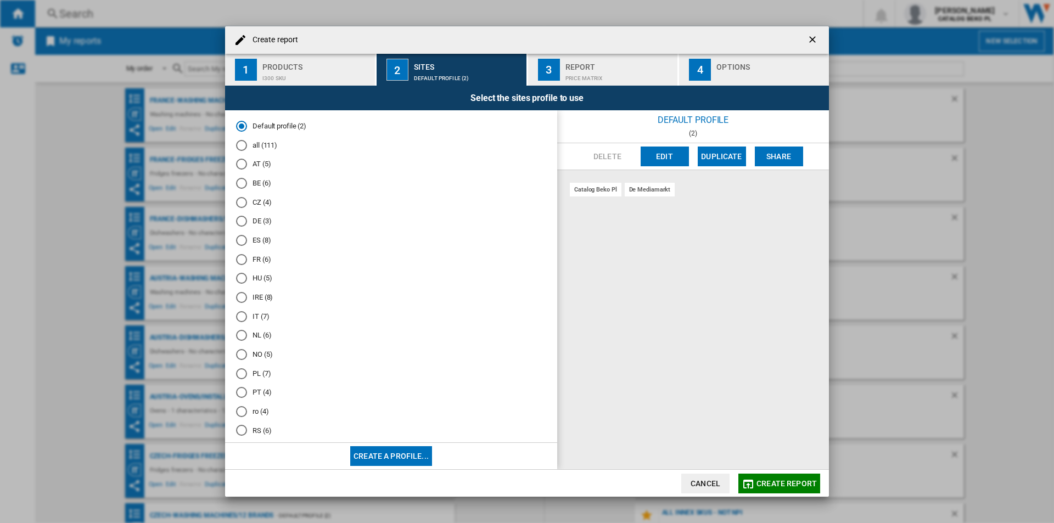
click at [271, 144] on md-radio-button "all (111)" at bounding box center [391, 145] width 310 height 10
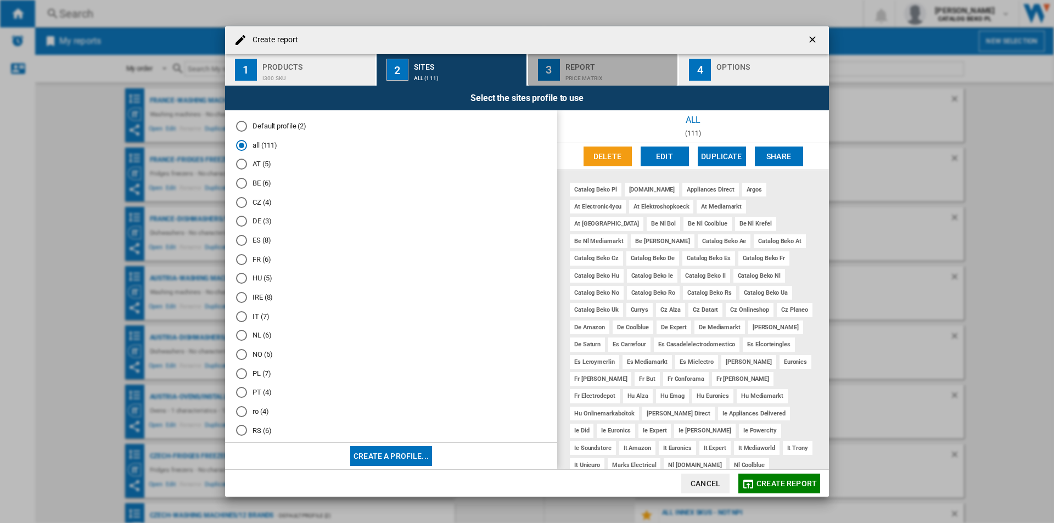
click at [673, 83] on button "3 Report Price Matrix" at bounding box center [603, 70] width 151 height 32
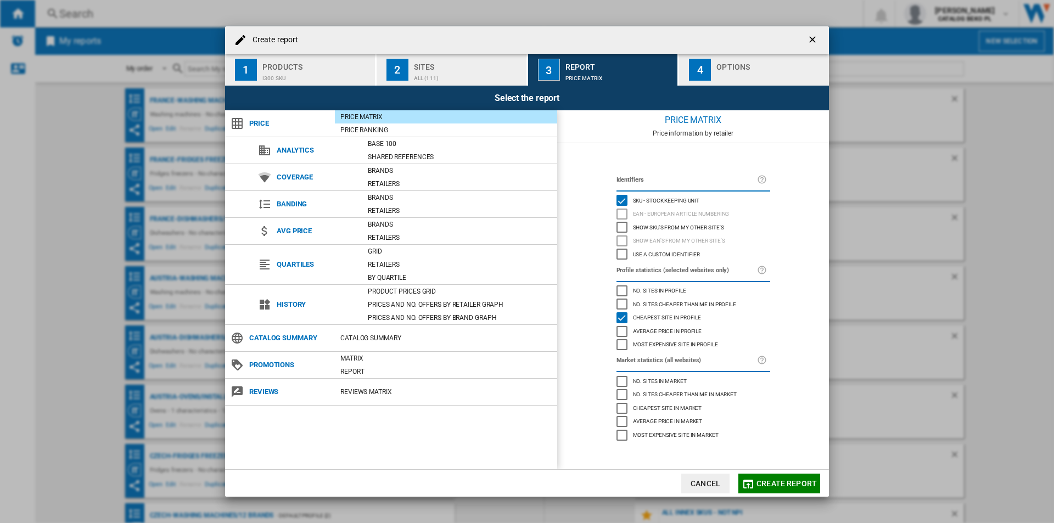
click at [681, 81] on button "4 Options" at bounding box center [754, 70] width 150 height 32
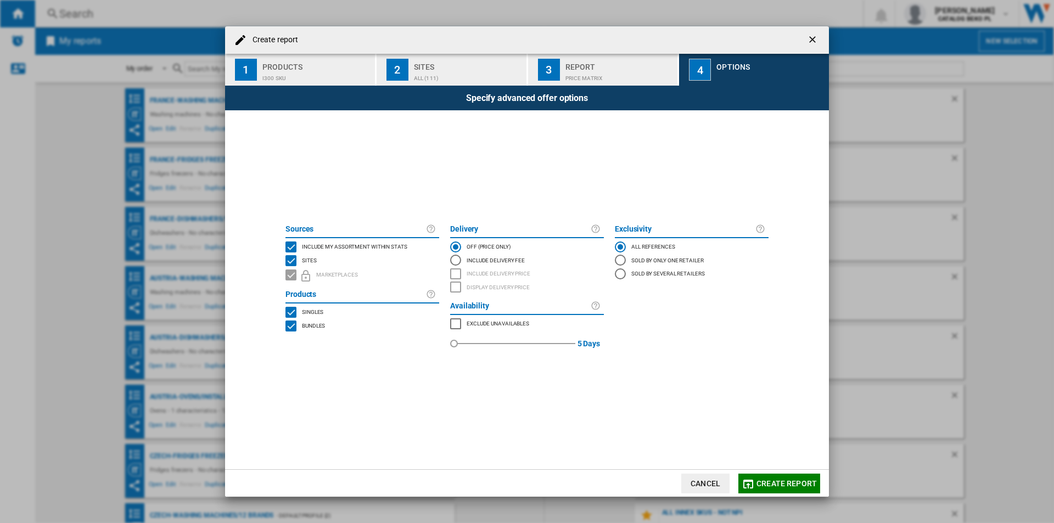
click at [397, 243] on span "Include my assortment within stats" at bounding box center [354, 246] width 105 height 8
click at [768, 484] on span "Create report" at bounding box center [786, 483] width 60 height 9
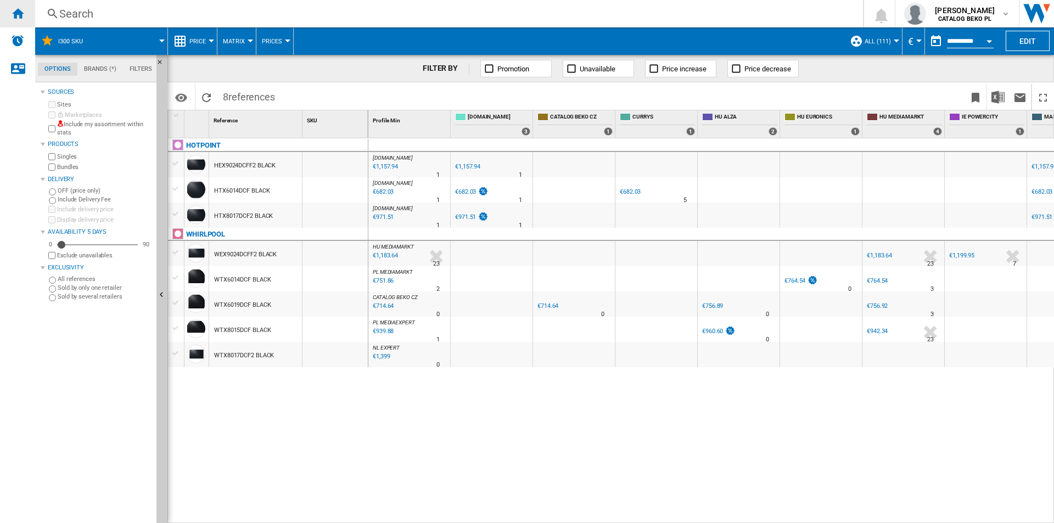
click at [1, 20] on div "Home" at bounding box center [17, 13] width 35 height 27
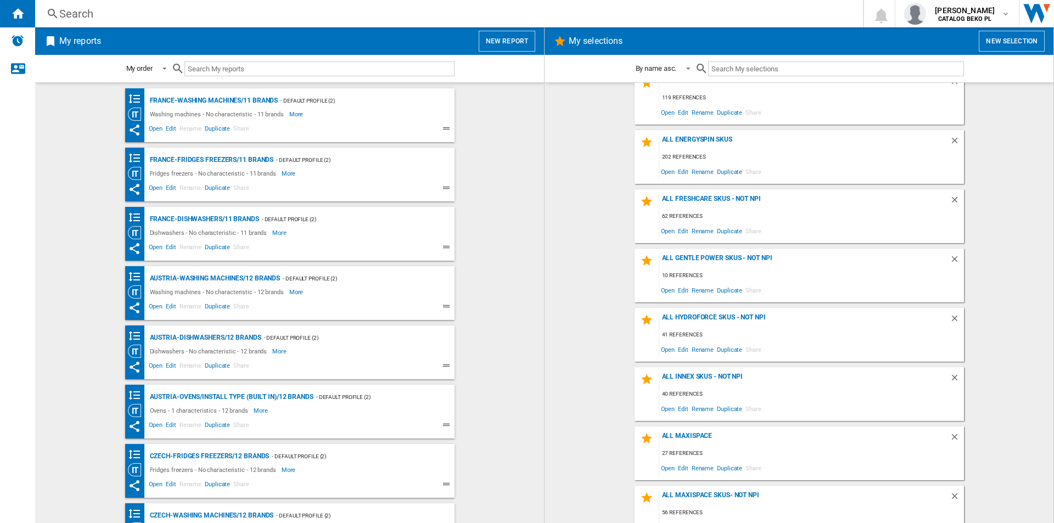
scroll to position [122, 0]
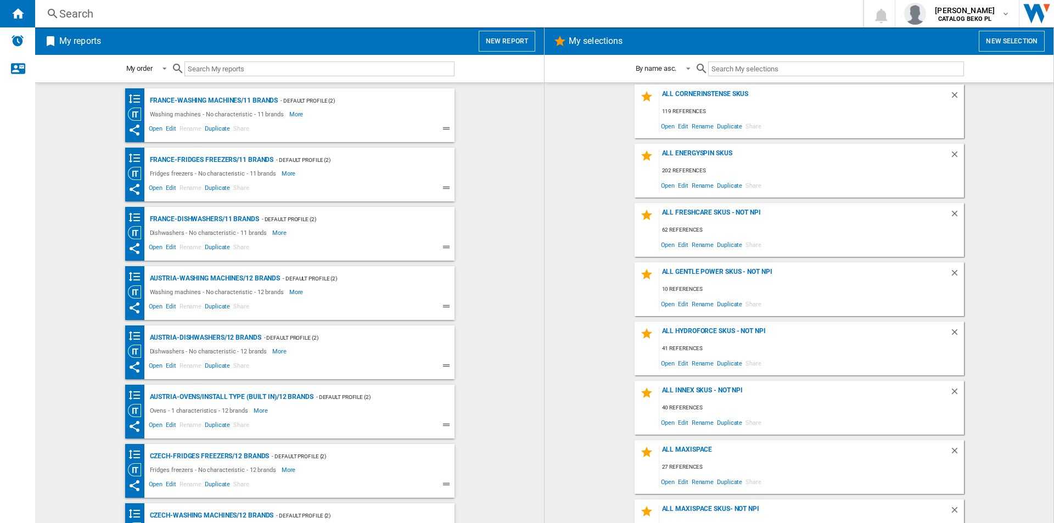
click at [525, 41] on button "New report" at bounding box center [507, 41] width 57 height 21
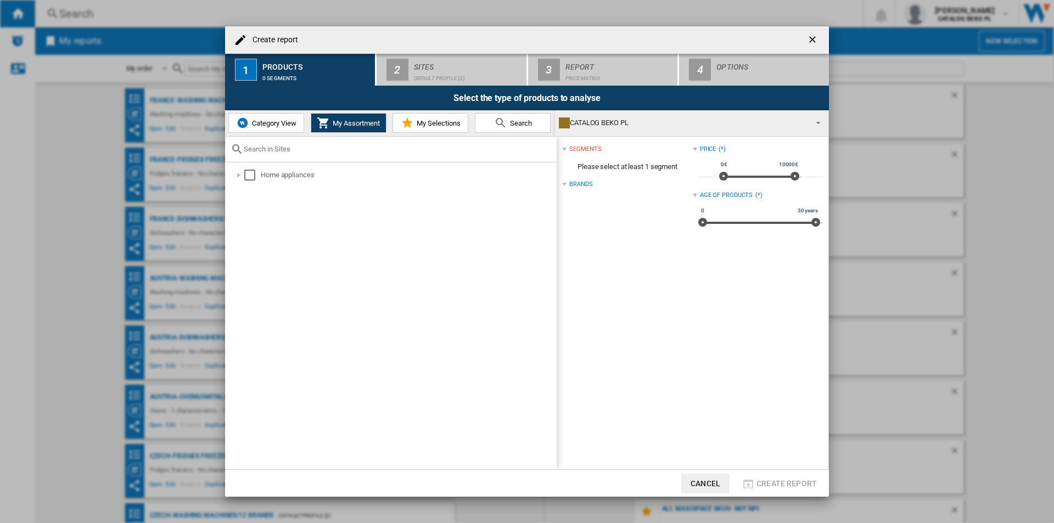
click at [416, 125] on span "My Selections" at bounding box center [437, 123] width 47 height 8
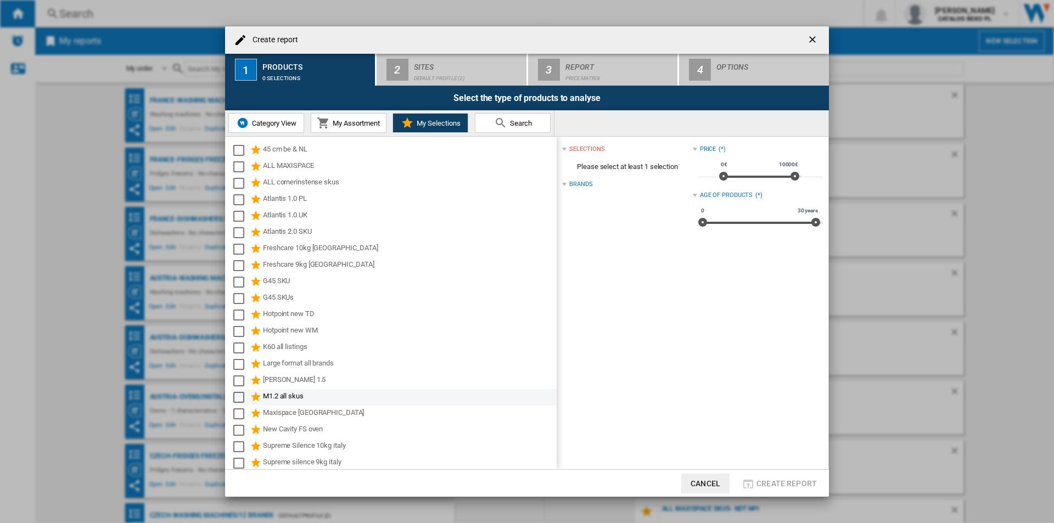
click at [294, 392] on div "M1.2 all skus" at bounding box center [409, 397] width 292 height 13
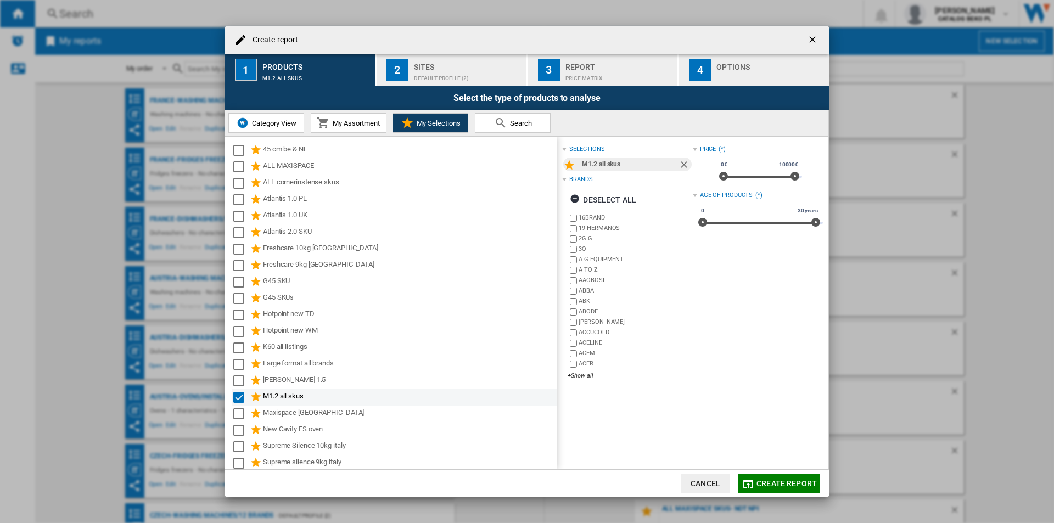
click at [307, 391] on div "M1.2 all skus" at bounding box center [409, 397] width 292 height 13
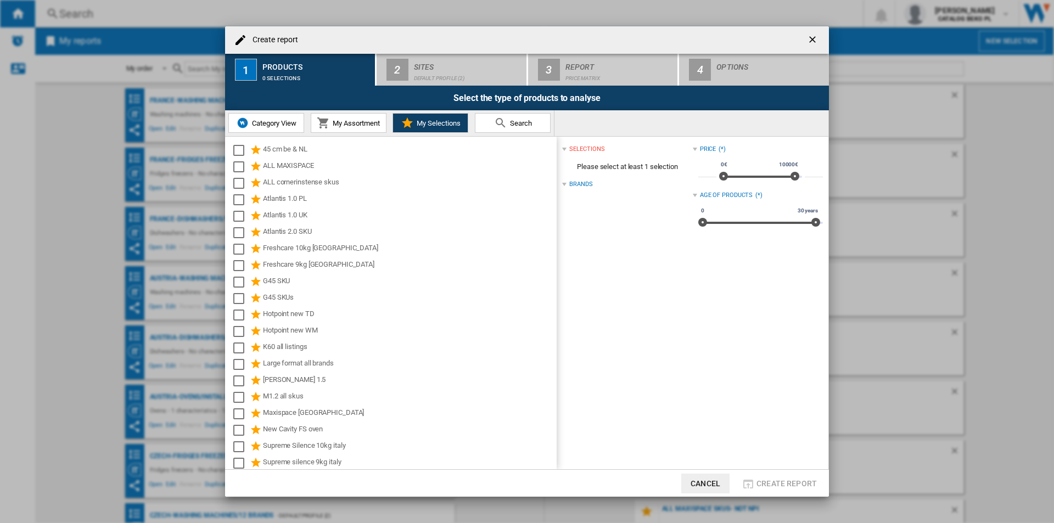
drag, startPoint x: 347, startPoint y: 258, endPoint x: 600, endPoint y: 272, distance: 254.0
click at [600, 272] on div "selections Please select at least 1 selection Brands Price (*) * 0€ 10000€ 0€ 1…" at bounding box center [693, 303] width 272 height 333
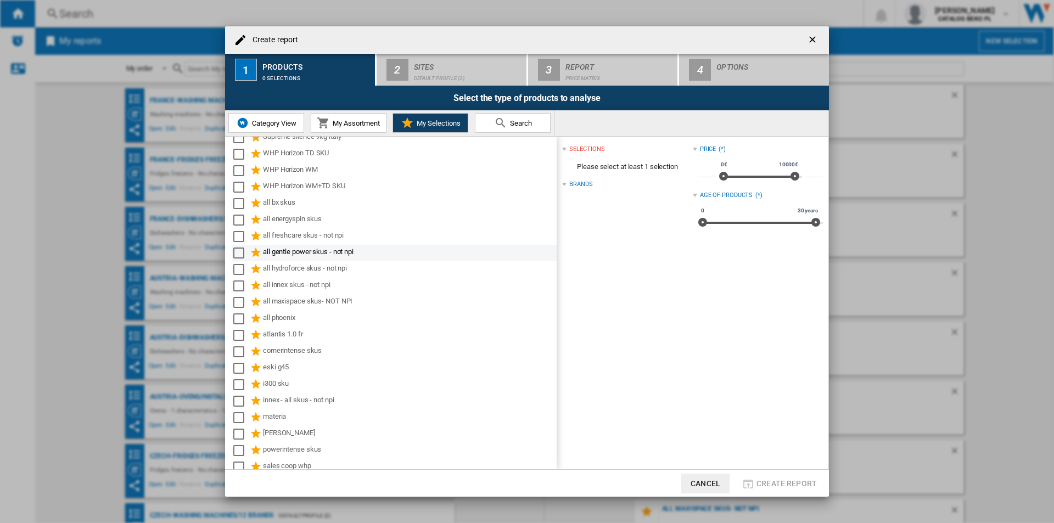
scroll to position [331, 0]
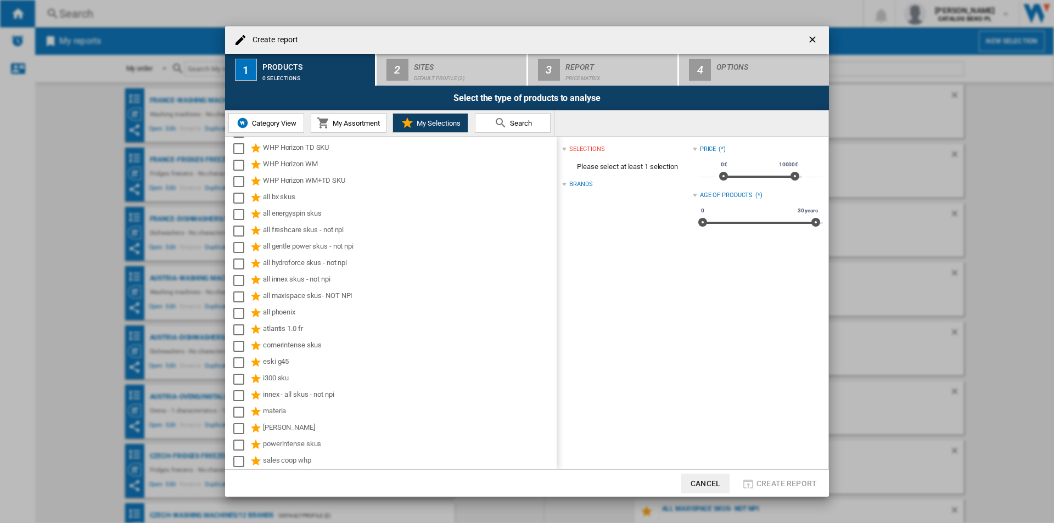
click at [810, 46] on ng-md-icon "getI18NText('BUTTONS.CLOSE_DIALOG')" at bounding box center [813, 40] width 13 height 13
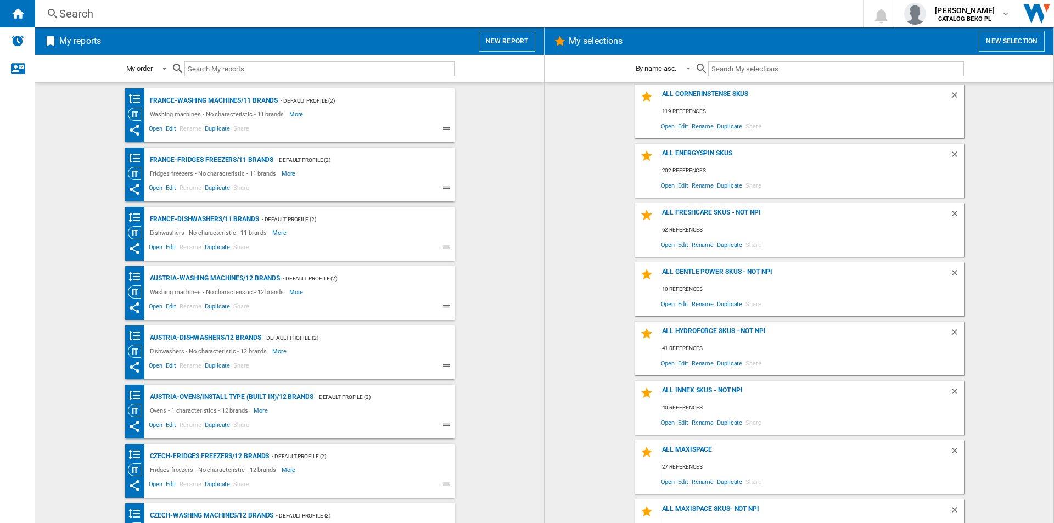
click at [527, 47] on button "New report" at bounding box center [507, 41] width 57 height 21
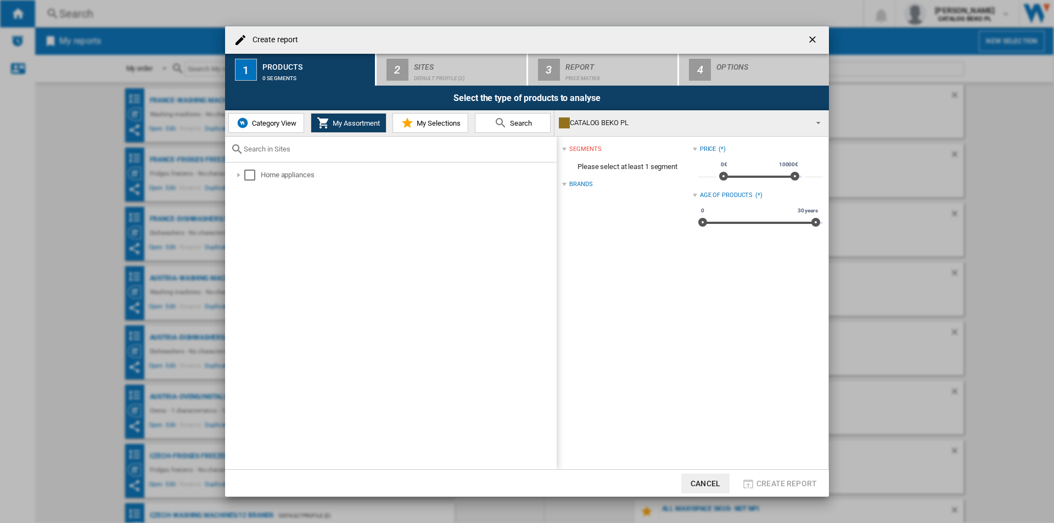
click at [410, 123] on md-icon "Create report ..." at bounding box center [407, 122] width 13 height 13
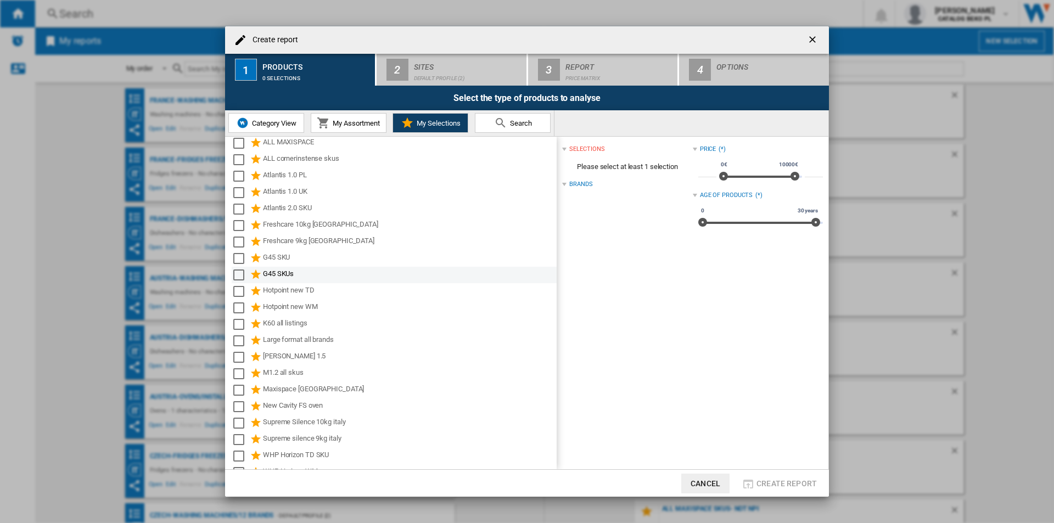
scroll to position [0, 0]
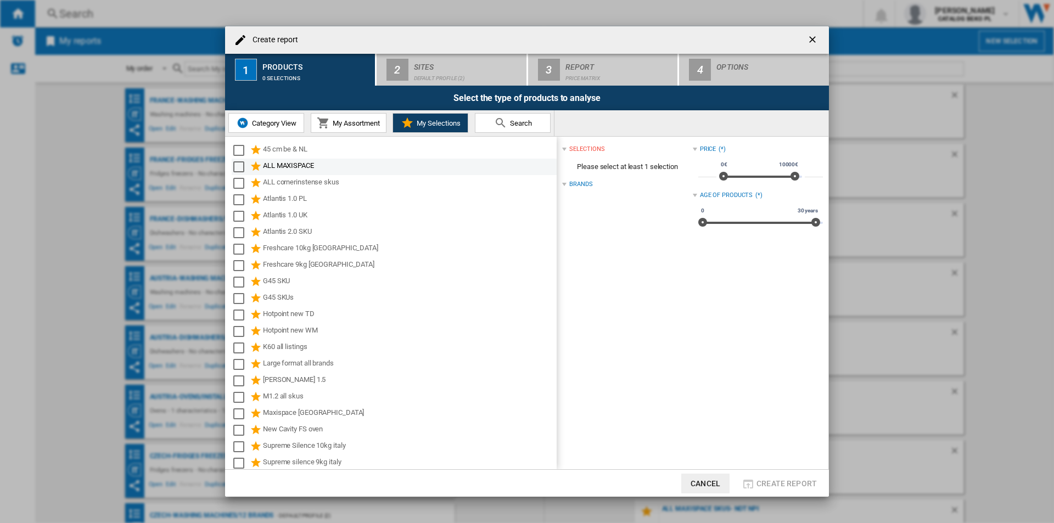
click at [322, 167] on div "ALL MAXISPACE" at bounding box center [409, 166] width 292 height 13
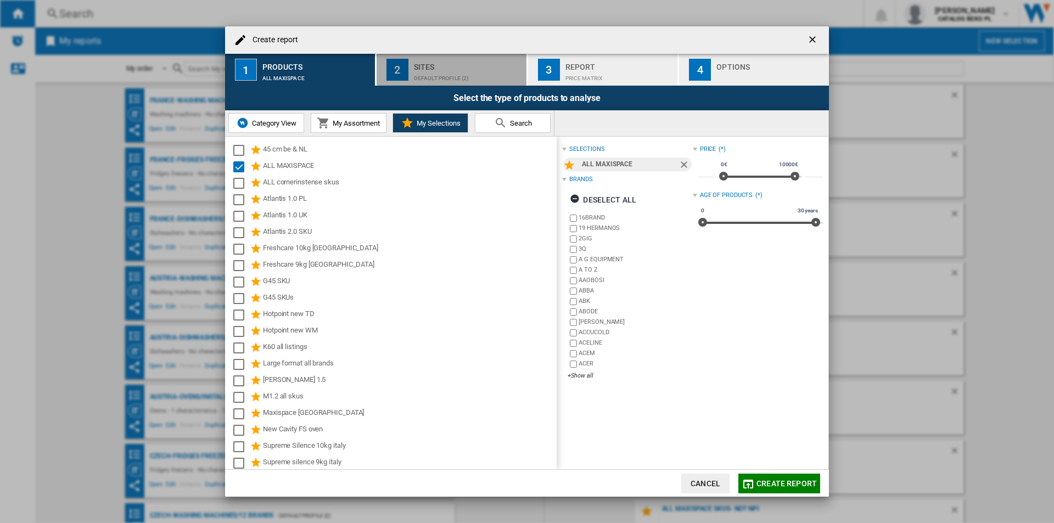
click at [437, 66] on div "Sites" at bounding box center [468, 64] width 108 height 12
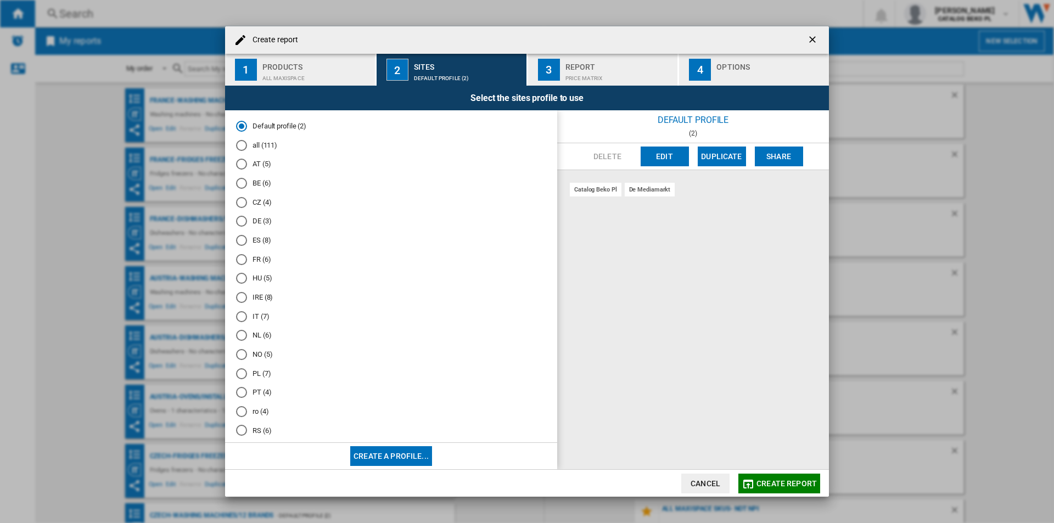
click at [260, 142] on md-radio-button "all (111)" at bounding box center [391, 145] width 310 height 10
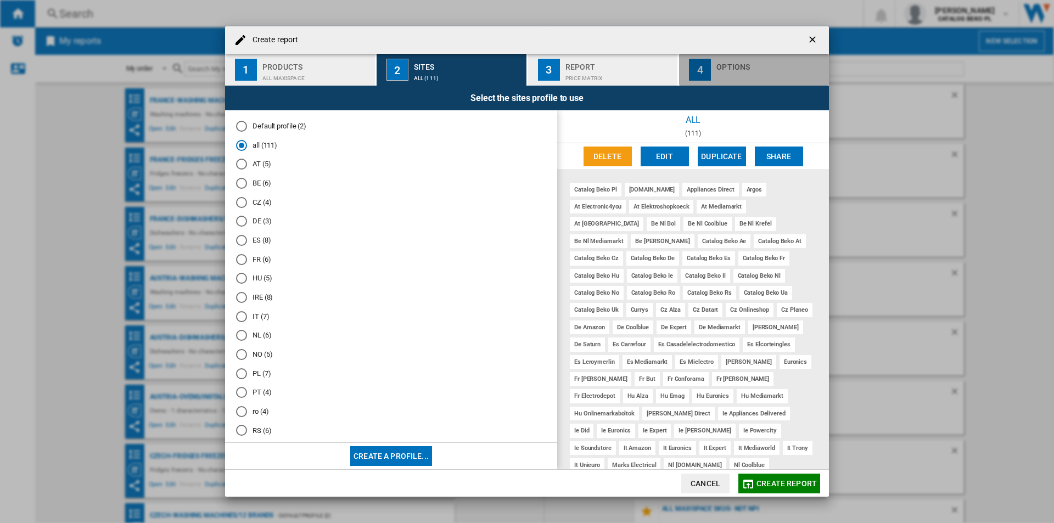
click at [732, 65] on div "Options" at bounding box center [770, 64] width 108 height 12
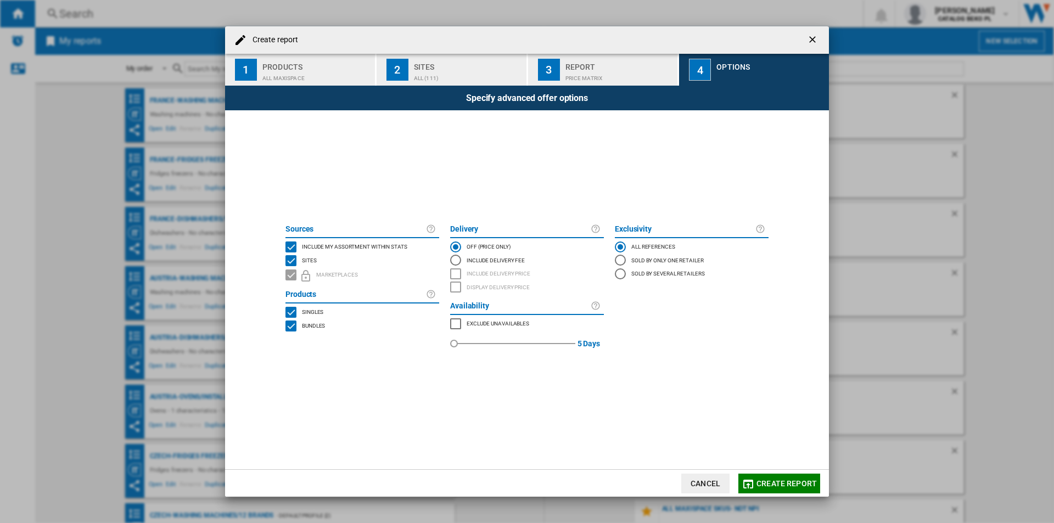
click at [366, 240] on md-checkbox "Include my assortment within stats" at bounding box center [362, 247] width 154 height 14
click at [775, 477] on button "Create report" at bounding box center [779, 484] width 82 height 20
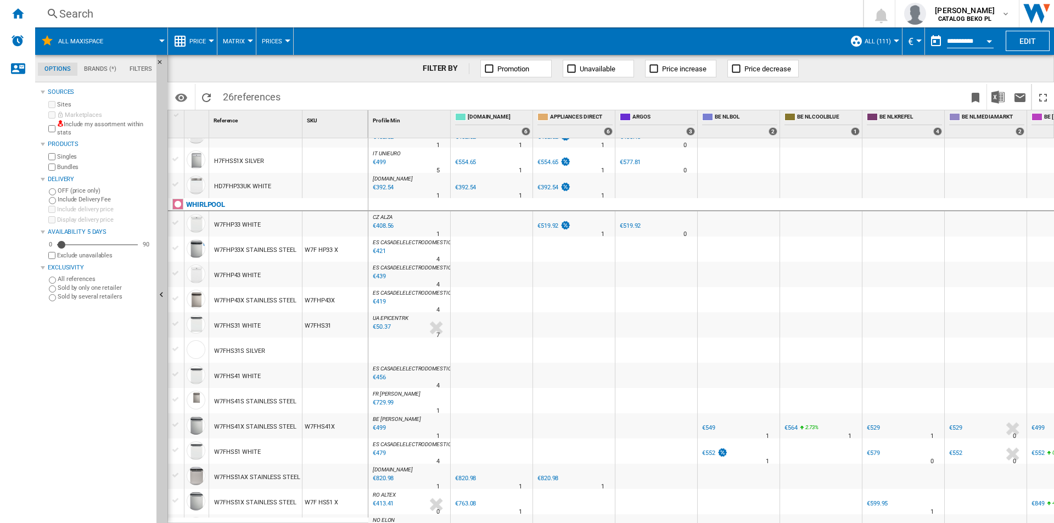
scroll to position [274, 0]
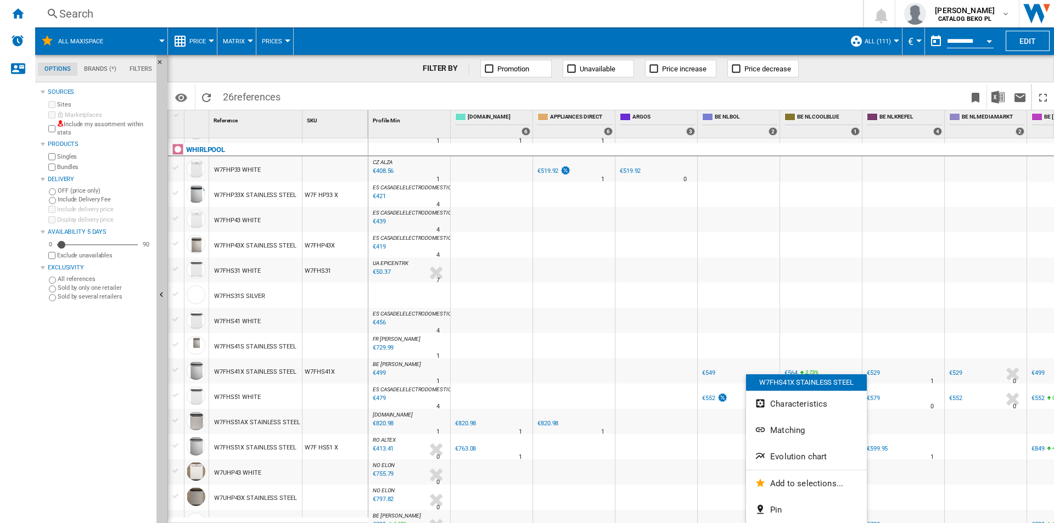
drag, startPoint x: 745, startPoint y: 376, endPoint x: 321, endPoint y: 65, distance: 525.9
click at [321, 65] on div at bounding box center [527, 261] width 1054 height 523
click at [321, 65] on div "FILTER BY Promotion Unavailable Price increase Price decrease" at bounding box center [610, 68] width 886 height 27
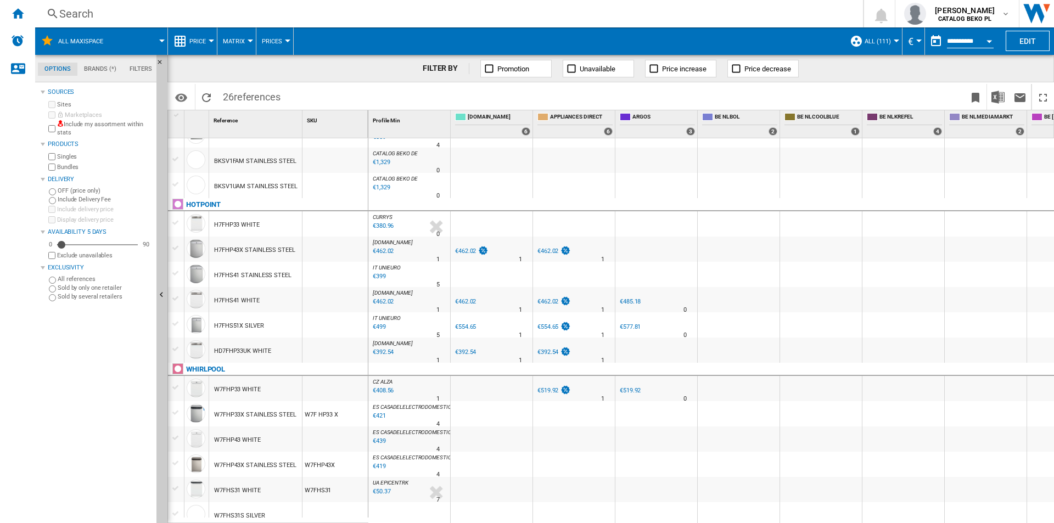
scroll to position [165, 0]
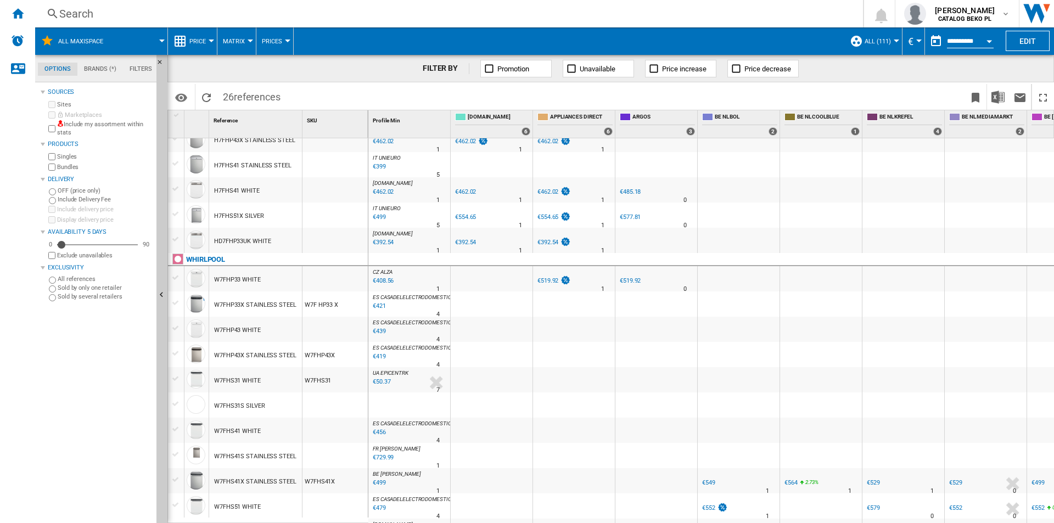
click at [124, 29] on span at bounding box center [140, 40] width 43 height 27
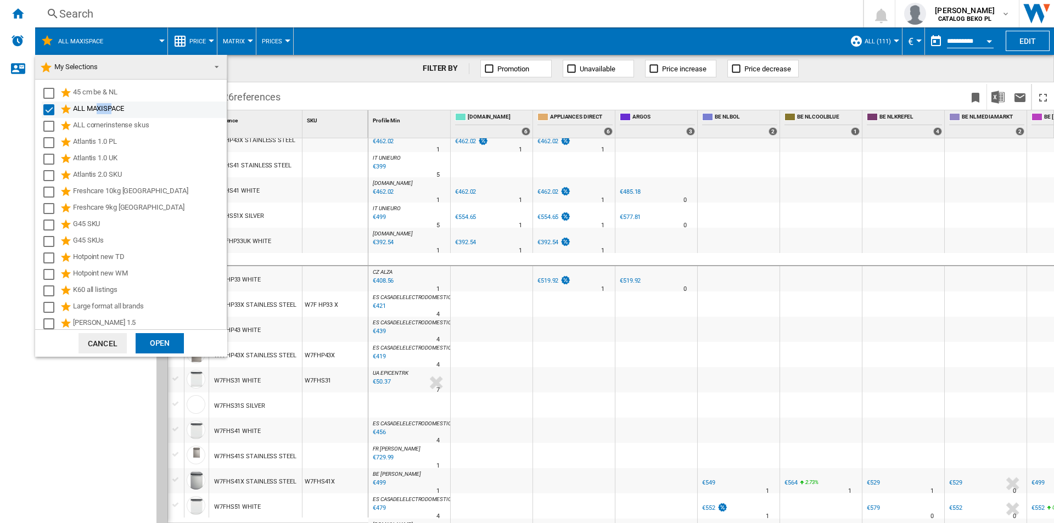
drag, startPoint x: 113, startPoint y: 106, endPoint x: 100, endPoint y: 106, distance: 12.6
click at [100, 106] on div "ALL MAXISPACE" at bounding box center [149, 109] width 152 height 13
click at [81, 275] on div "Hotpoint new WM" at bounding box center [149, 274] width 152 height 13
click at [150, 350] on div "Open" at bounding box center [160, 343] width 48 height 20
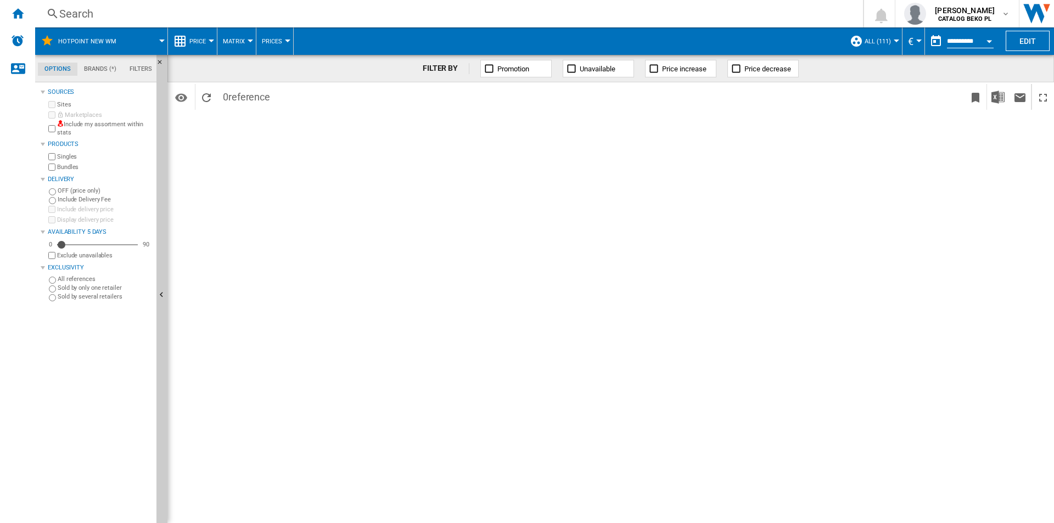
click at [104, 43] on span "Hotpoint new WM" at bounding box center [87, 41] width 58 height 7
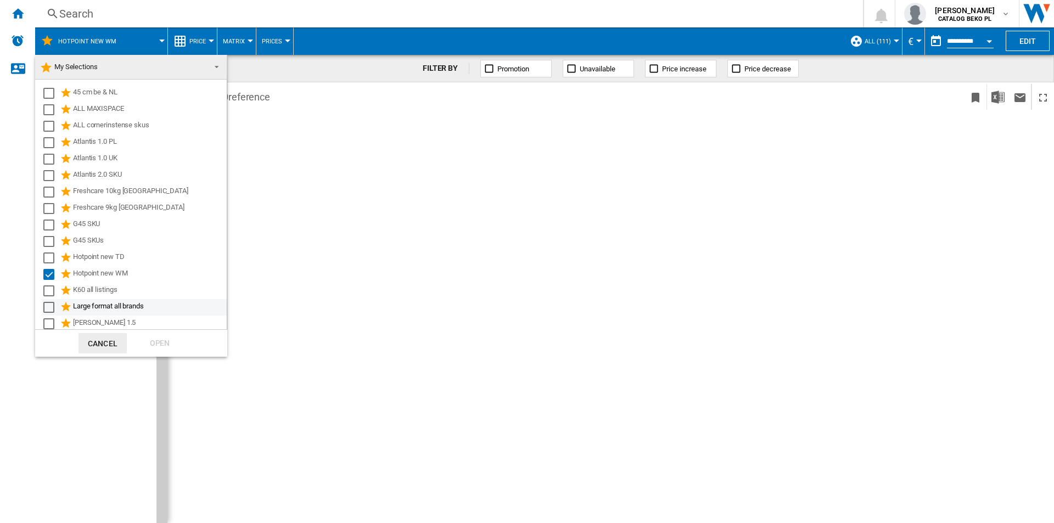
scroll to position [55, 0]
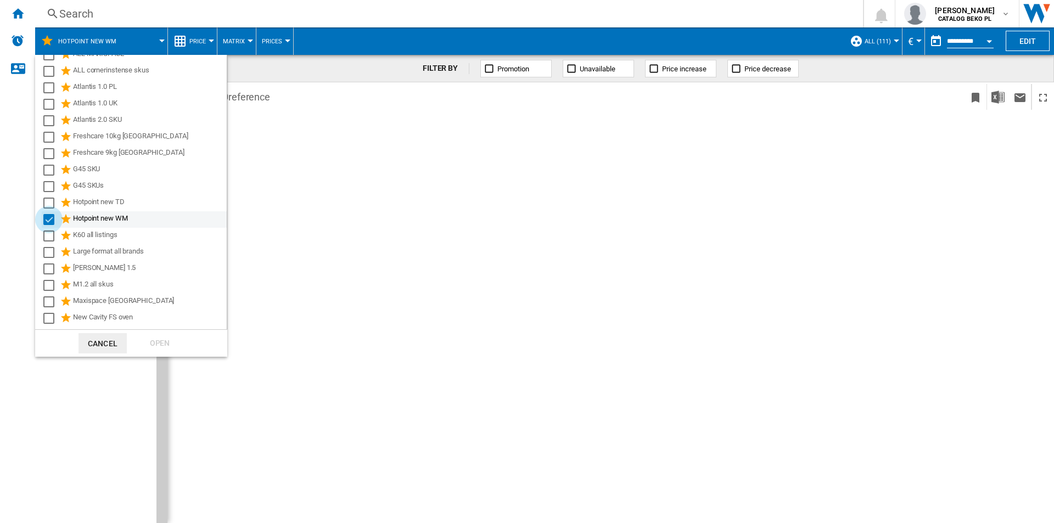
click at [43, 223] on div "Select" at bounding box center [48, 219] width 11 height 11
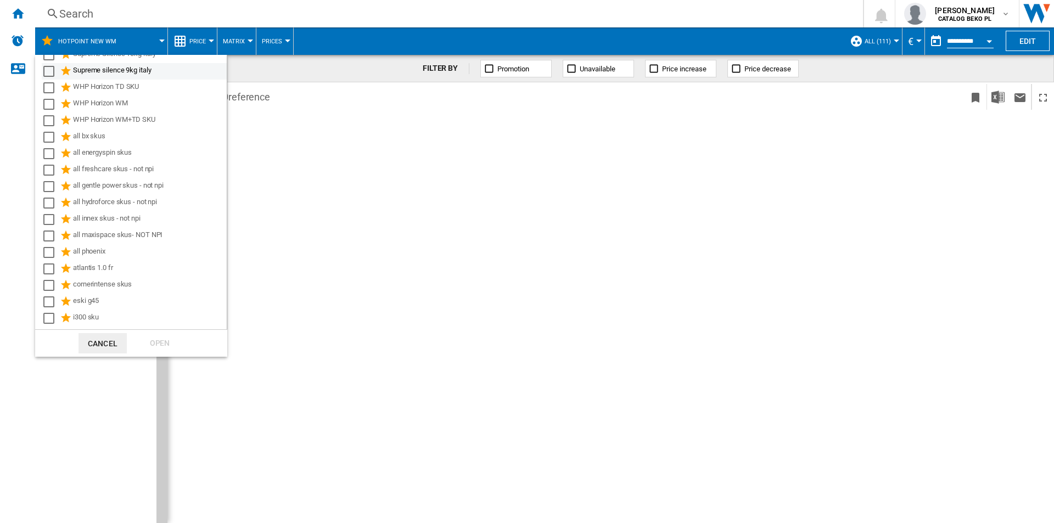
scroll to position [414, 0]
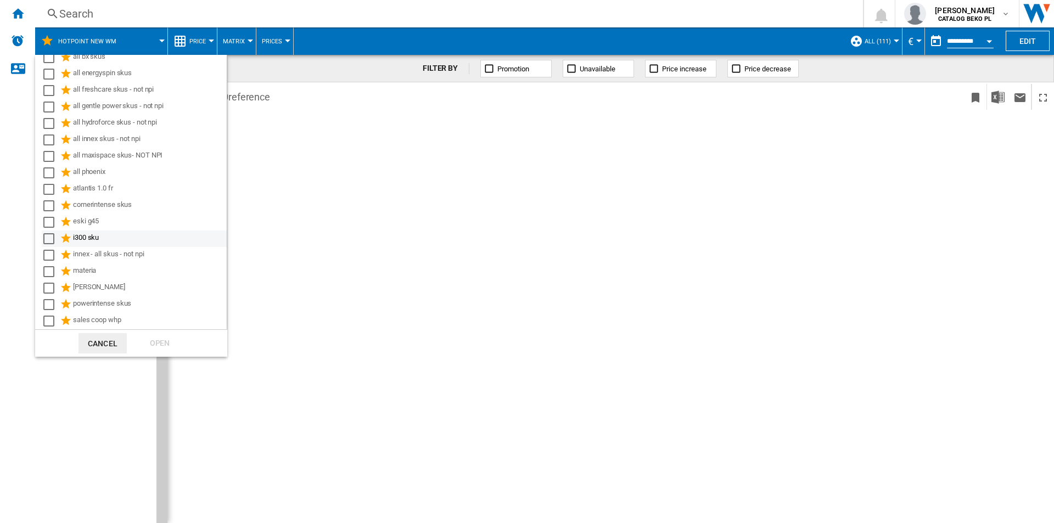
click at [60, 238] on ng-md-icon at bounding box center [66, 238] width 13 height 13
click at [150, 341] on div "Open" at bounding box center [160, 343] width 48 height 20
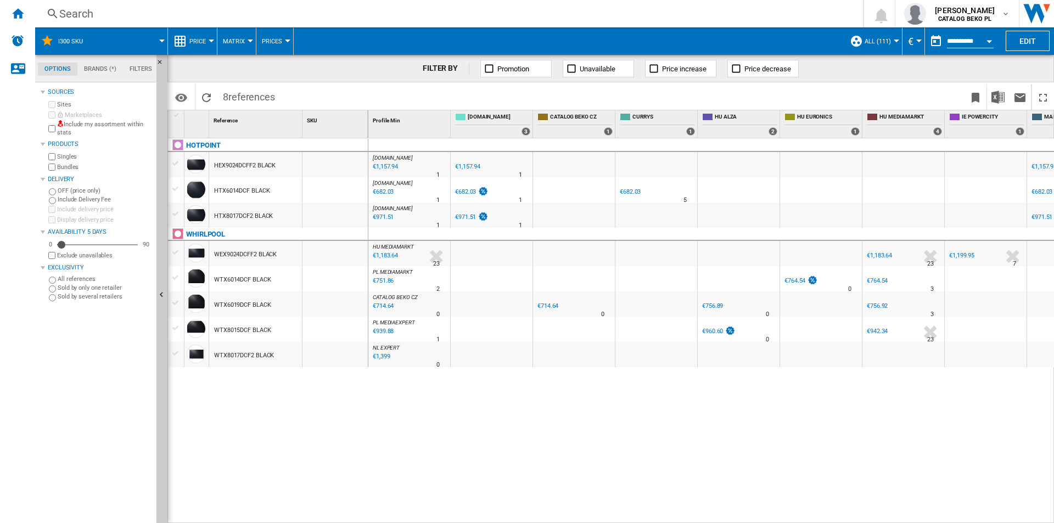
click at [873, 42] on span "all (111)" at bounding box center [877, 41] width 26 height 7
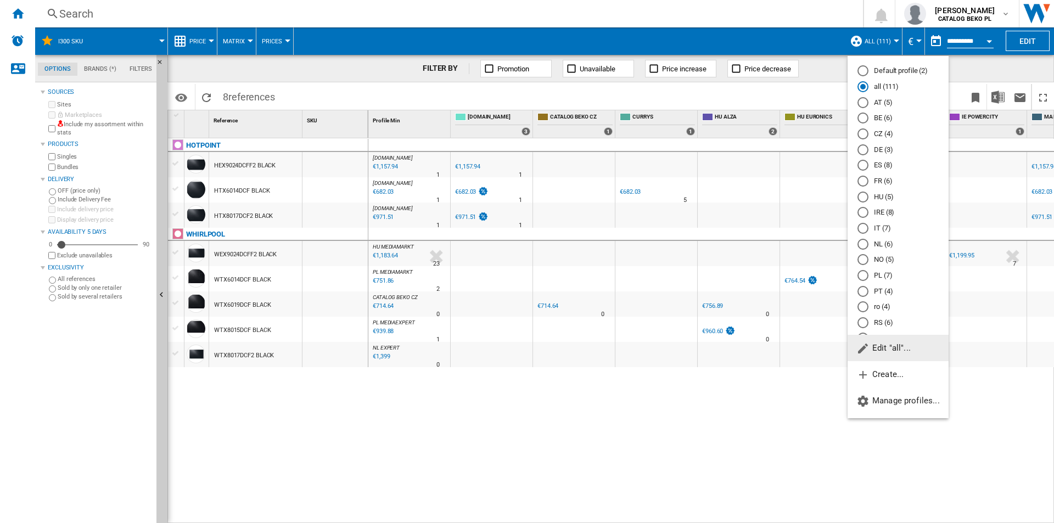
click at [498, 412] on md-backdrop at bounding box center [527, 261] width 1054 height 523
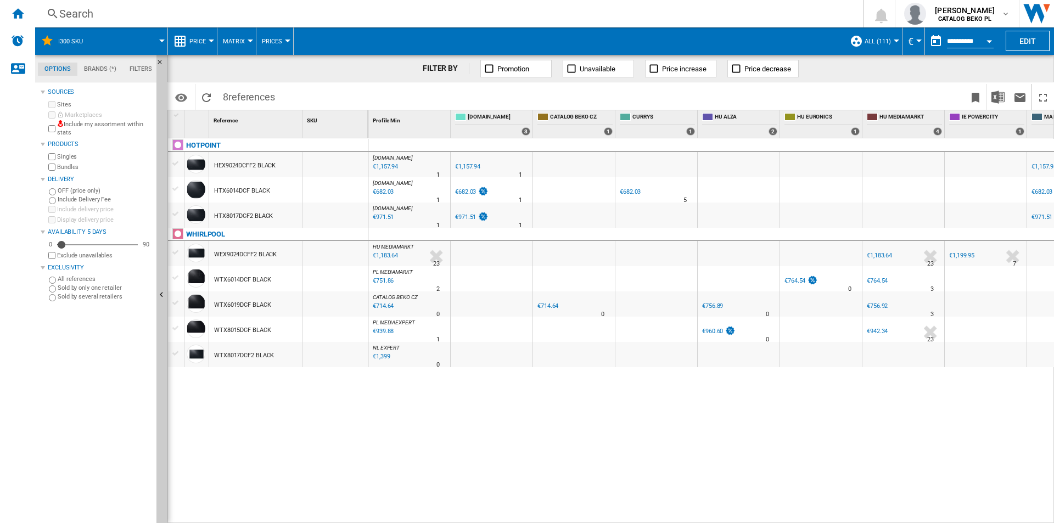
click at [363, 435] on div "HOTPOINT HEX9024DCFF2 BLACK HTX6014DCF BLACK HTX8017DCF2 BLACK WHIRLPOOL WEX902…" at bounding box center [268, 327] width 200 height 379
drag, startPoint x: 363, startPoint y: 435, endPoint x: 373, endPoint y: 423, distance: 15.2
drag, startPoint x: 373, startPoint y: 423, endPoint x: 474, endPoint y: 423, distance: 101.0
drag, startPoint x: 473, startPoint y: 421, endPoint x: 429, endPoint y: 456, distance: 55.5
click at [429, 456] on div "[DOMAIN_NAME] : AO -1.0 % €1,157.94 % N/A 1 [DOMAIN_NAME] : AO AO -1.0 % €1,157…" at bounding box center [711, 330] width 686 height 385
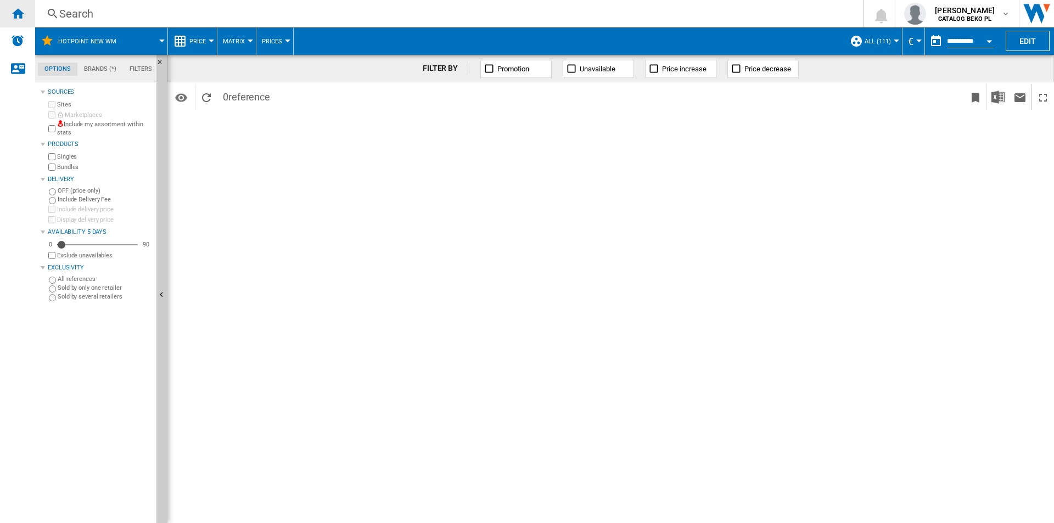
click at [23, 15] on ng-md-icon "Home" at bounding box center [17, 13] width 13 height 13
